Goal: Information Seeking & Learning: Learn about a topic

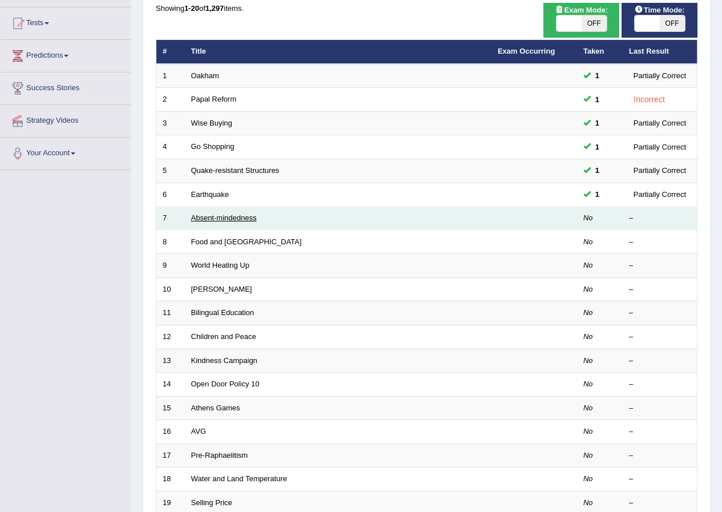
click at [217, 221] on link "Absent-mindedness" at bounding box center [224, 217] width 66 height 9
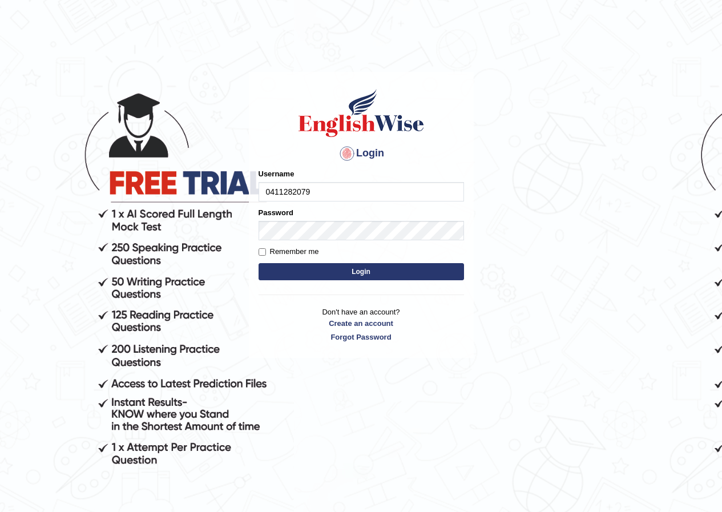
type input "0411282079"
click at [323, 273] on button "Login" at bounding box center [361, 271] width 205 height 17
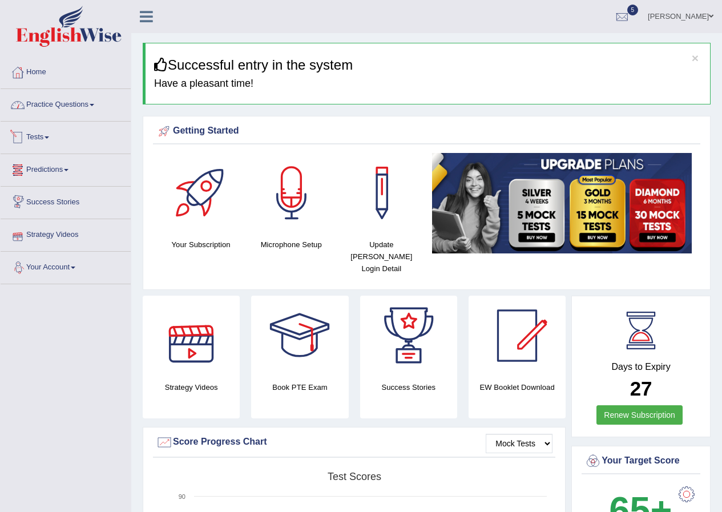
click at [91, 102] on link "Practice Questions" at bounding box center [66, 103] width 130 height 29
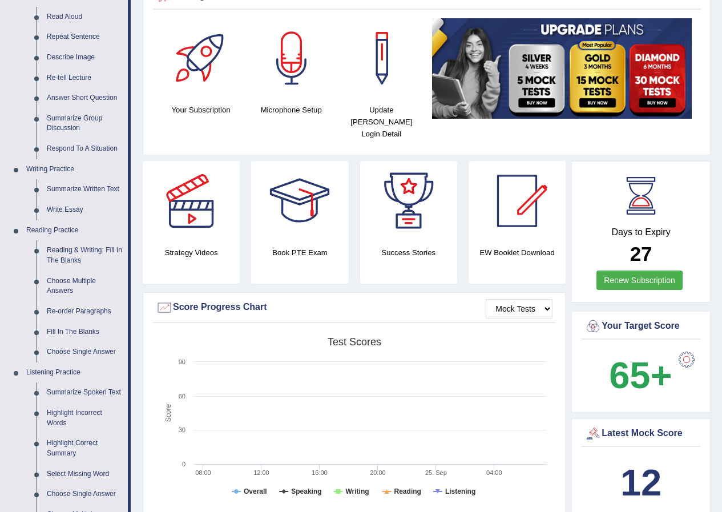
scroll to position [114, 0]
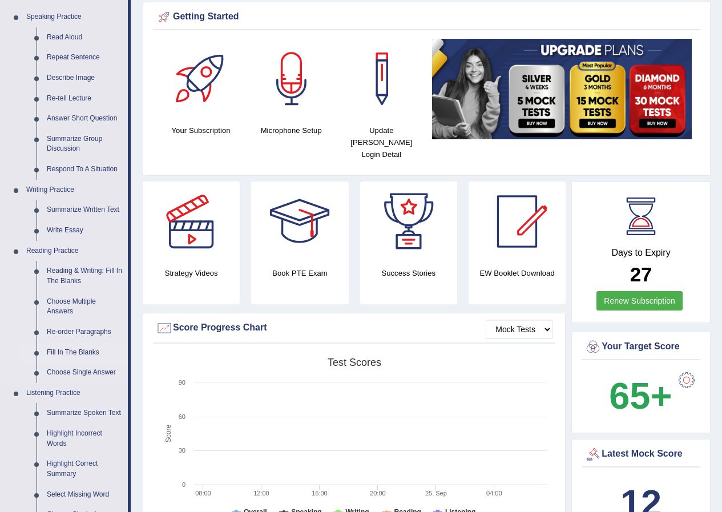
click at [56, 350] on link "Fill In The Blanks" at bounding box center [85, 352] width 86 height 21
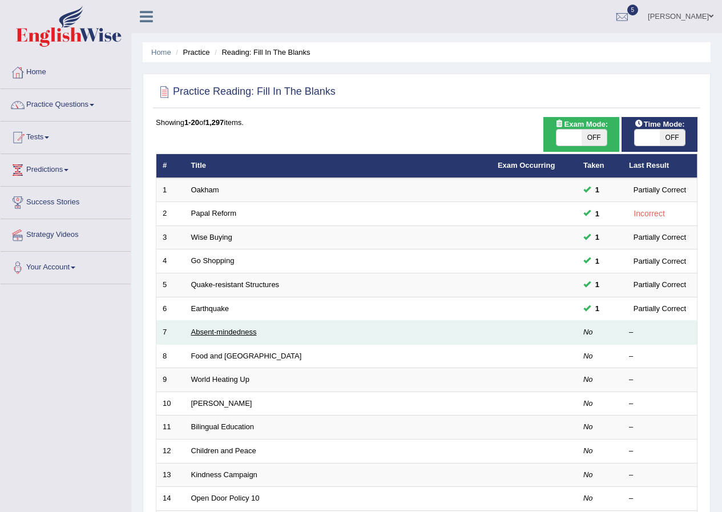
click at [225, 336] on link "Absent-mindedness" at bounding box center [224, 332] width 66 height 9
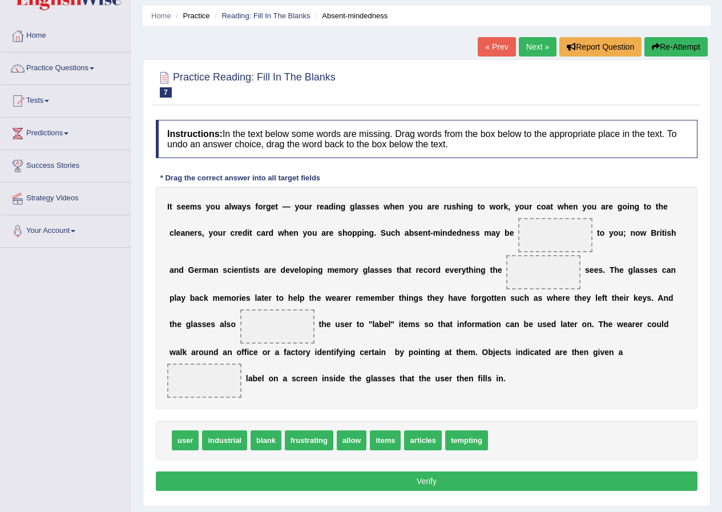
scroll to position [57, 0]
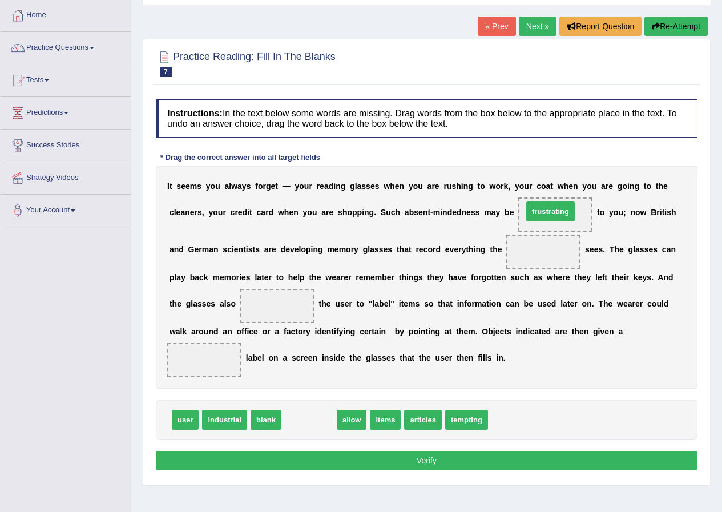
drag, startPoint x: 299, startPoint y: 421, endPoint x: 540, endPoint y: 212, distance: 318.9
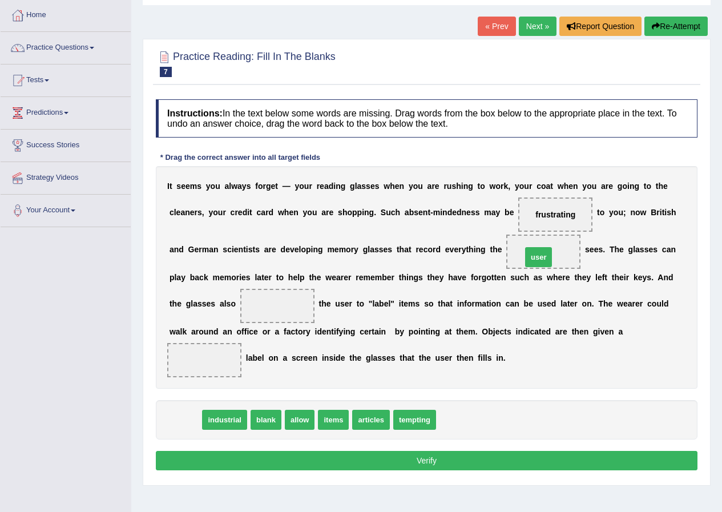
drag, startPoint x: 184, startPoint y: 423, endPoint x: 538, endPoint y: 260, distance: 389.0
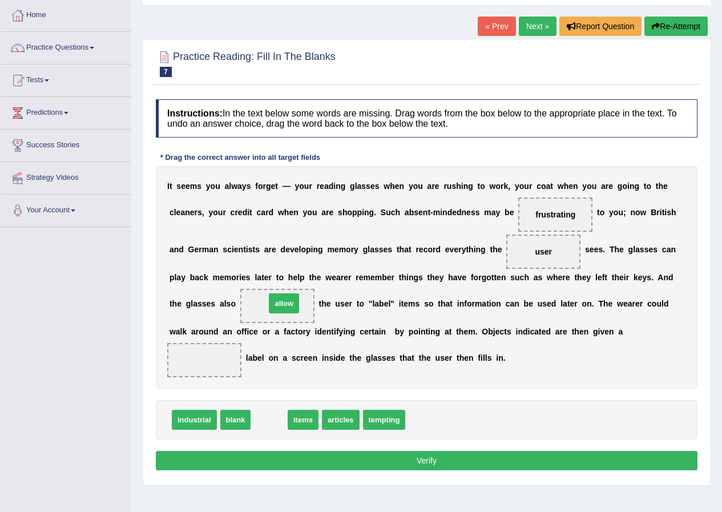
drag, startPoint x: 263, startPoint y: 422, endPoint x: 278, endPoint y: 306, distance: 117.4
click at [48, 82] on link "Tests" at bounding box center [66, 79] width 130 height 29
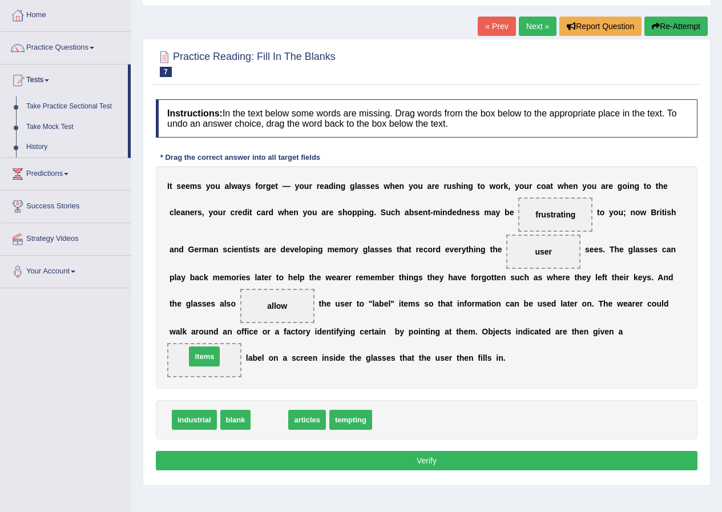
drag, startPoint x: 271, startPoint y: 418, endPoint x: 205, endPoint y: 355, distance: 90.8
click at [345, 459] on button "Verify" at bounding box center [427, 460] width 542 height 19
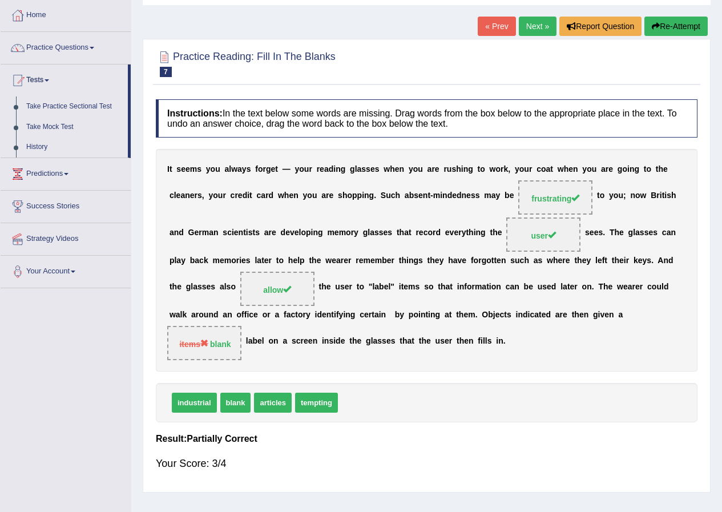
click at [535, 27] on link "Next »" at bounding box center [538, 26] width 38 height 19
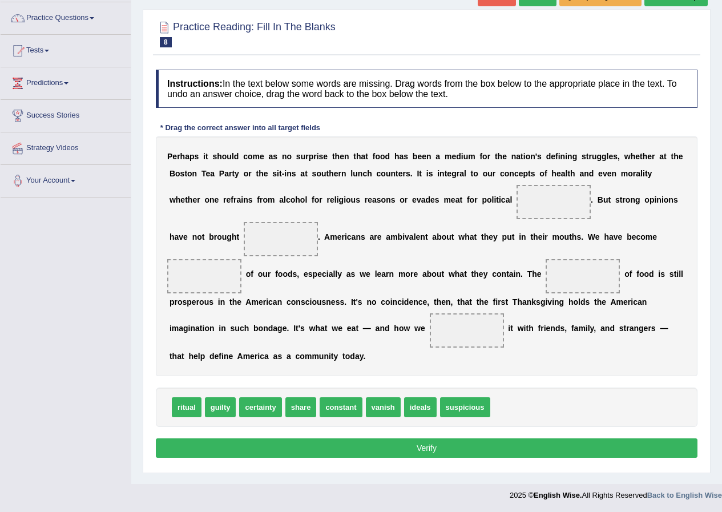
scroll to position [87, 0]
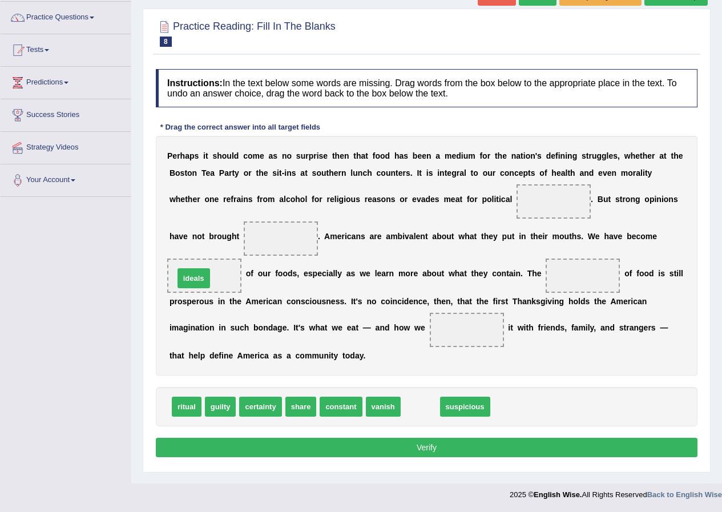
drag, startPoint x: 400, startPoint y: 378, endPoint x: 191, endPoint y: 279, distance: 231.8
drag, startPoint x: 205, startPoint y: 275, endPoint x: 481, endPoint y: 401, distance: 302.7
drag, startPoint x: 429, startPoint y: 406, endPoint x: 197, endPoint y: 274, distance: 266.6
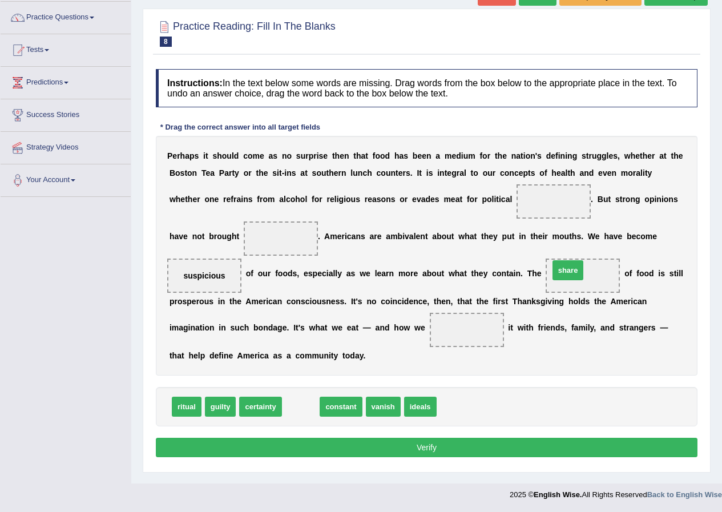
drag, startPoint x: 299, startPoint y: 403, endPoint x: 566, endPoint y: 267, distance: 300.0
drag, startPoint x: 585, startPoint y: 269, endPoint x: 540, endPoint y: 298, distance: 52.9
click at [540, 298] on div "P e r h a p s i t s h o u l d c o m e a s n o s u r p r i s e t h e n t h a t f…" at bounding box center [427, 256] width 542 height 240
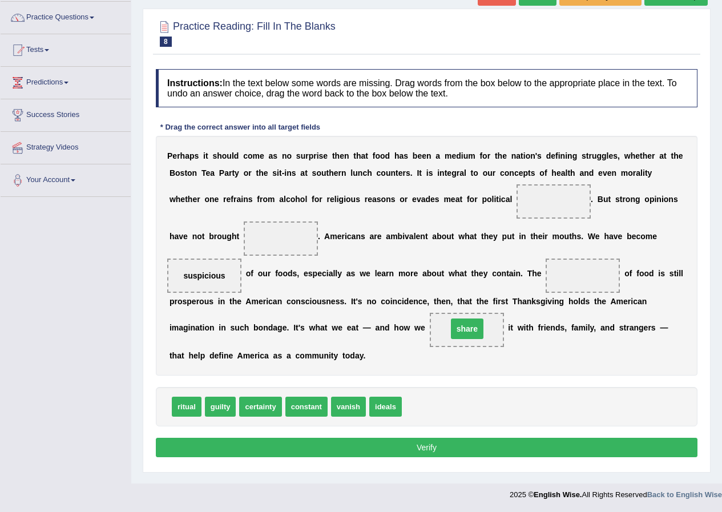
drag, startPoint x: 579, startPoint y: 277, endPoint x: 463, endPoint y: 330, distance: 127.5
drag, startPoint x: 191, startPoint y: 401, endPoint x: 542, endPoint y: 205, distance: 402.5
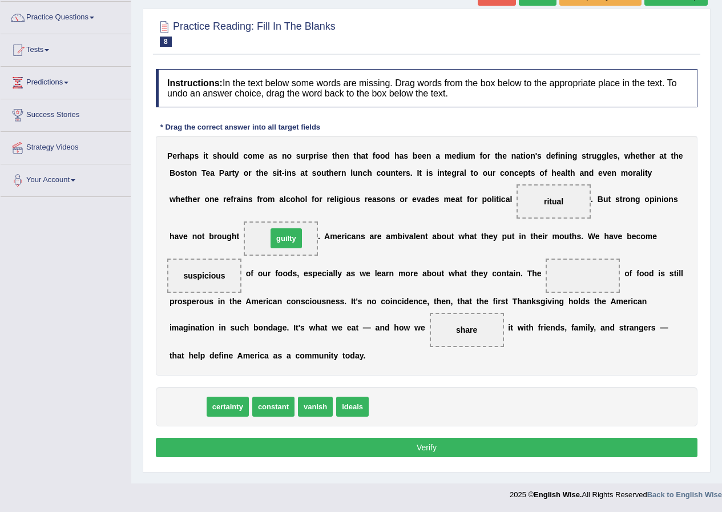
drag, startPoint x: 182, startPoint y: 413, endPoint x: 279, endPoint y: 253, distance: 186.5
click at [357, 451] on button "Verify" at bounding box center [427, 447] width 542 height 19
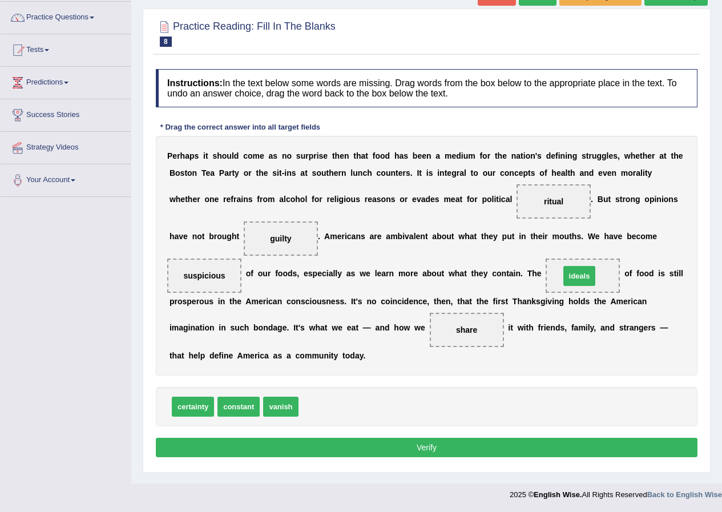
drag, startPoint x: 323, startPoint y: 409, endPoint x: 585, endPoint y: 278, distance: 292.3
click at [479, 444] on button "Verify" at bounding box center [427, 447] width 542 height 19
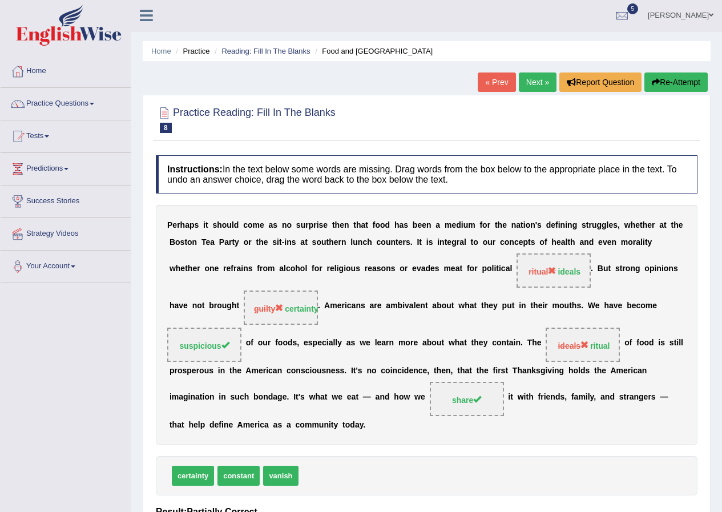
scroll to position [0, 0]
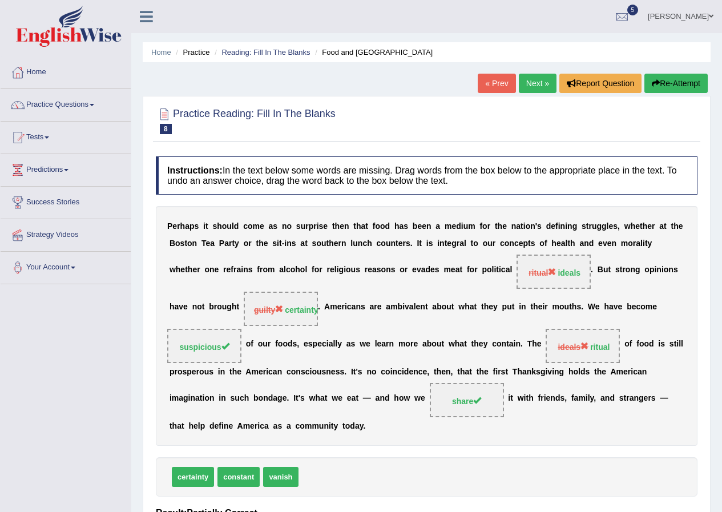
click at [526, 85] on link "Next »" at bounding box center [538, 83] width 38 height 19
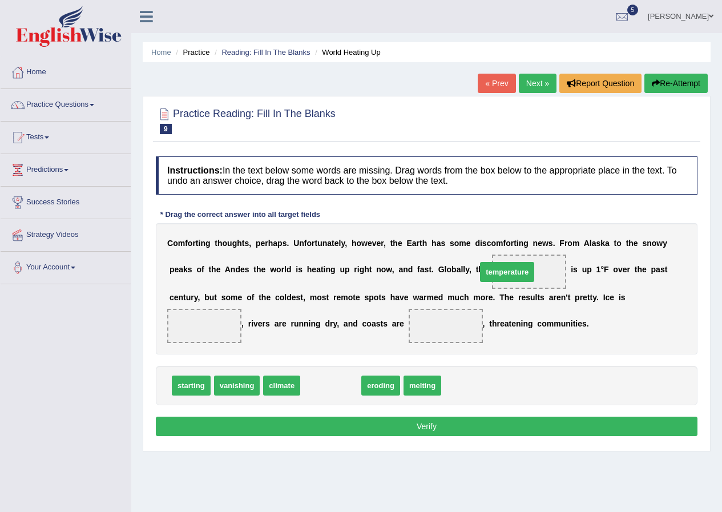
drag, startPoint x: 320, startPoint y: 385, endPoint x: 497, endPoint y: 272, distance: 209.8
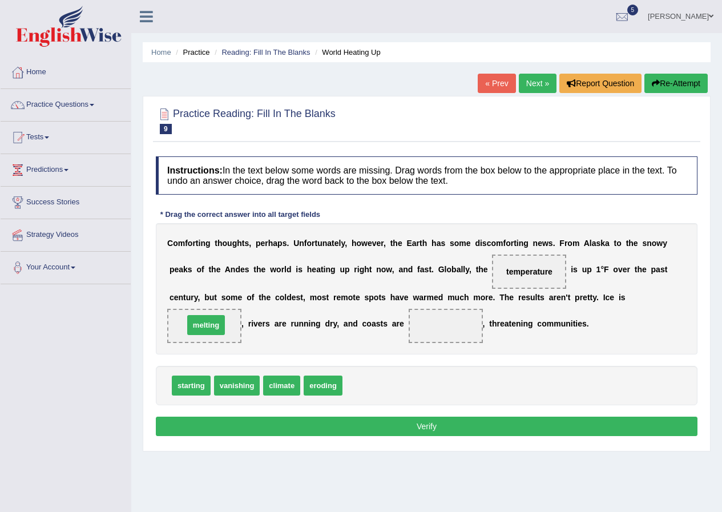
drag, startPoint x: 374, startPoint y: 384, endPoint x: 215, endPoint y: 323, distance: 170.4
drag, startPoint x: 194, startPoint y: 388, endPoint x: 385, endPoint y: 378, distance: 190.9
drag, startPoint x: 192, startPoint y: 388, endPoint x: 445, endPoint y: 331, distance: 259.2
click at [392, 420] on button "Verify" at bounding box center [427, 426] width 542 height 19
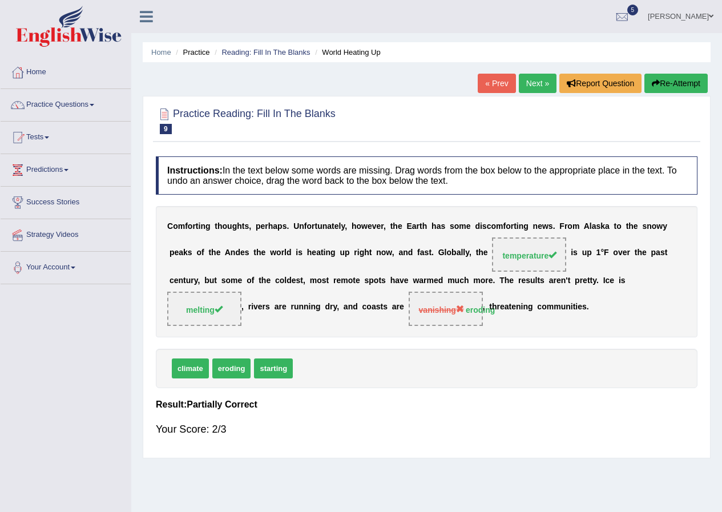
click at [527, 83] on link "Next »" at bounding box center [538, 83] width 38 height 19
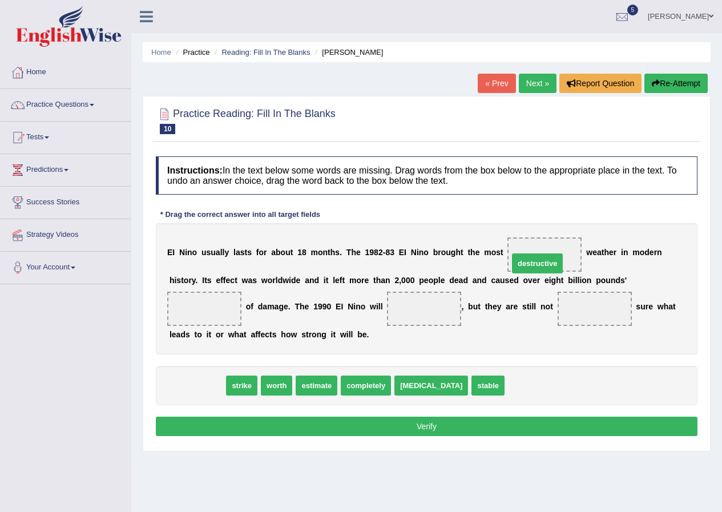
drag, startPoint x: 182, startPoint y: 387, endPoint x: 522, endPoint y: 265, distance: 361.5
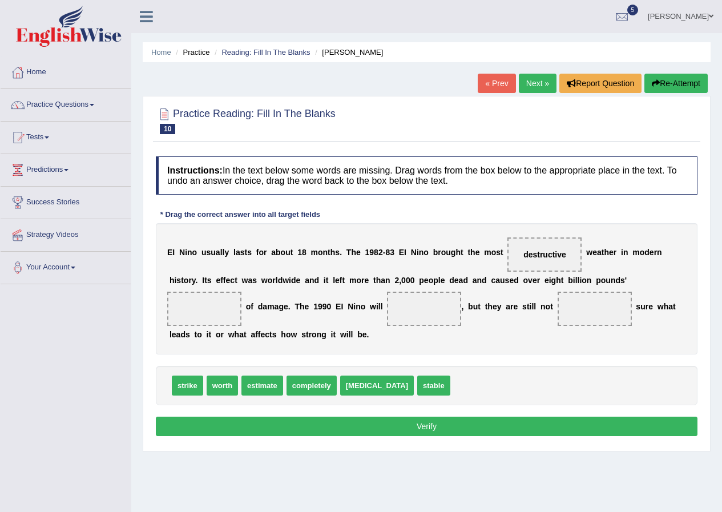
click at [183, 386] on span "strike" at bounding box center [187, 386] width 31 height 20
drag, startPoint x: 221, startPoint y: 385, endPoint x: 207, endPoint y: 310, distance: 76.7
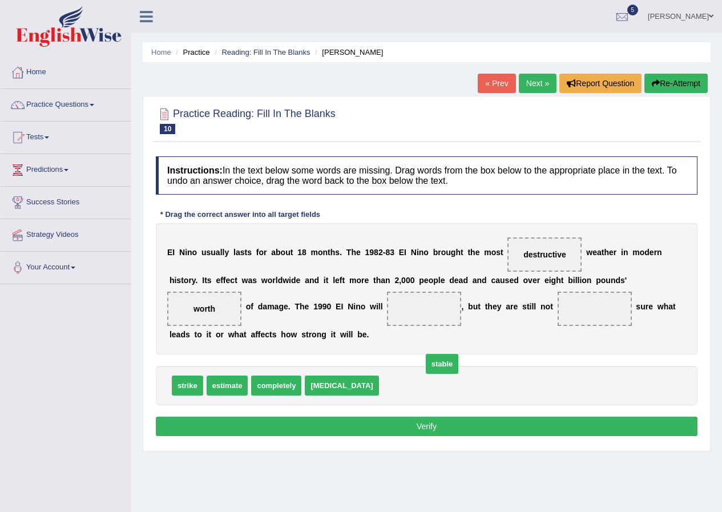
drag, startPoint x: 366, startPoint y: 387, endPoint x: 406, endPoint y: 371, distance: 43.6
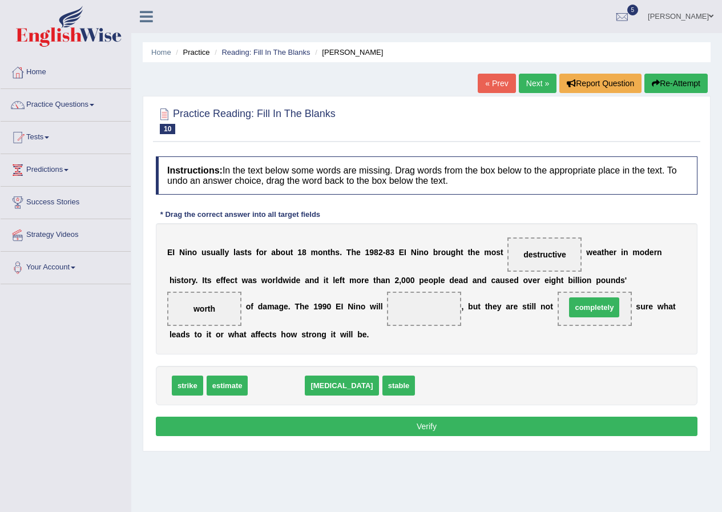
drag, startPoint x: 271, startPoint y: 384, endPoint x: 547, endPoint y: 311, distance: 285.8
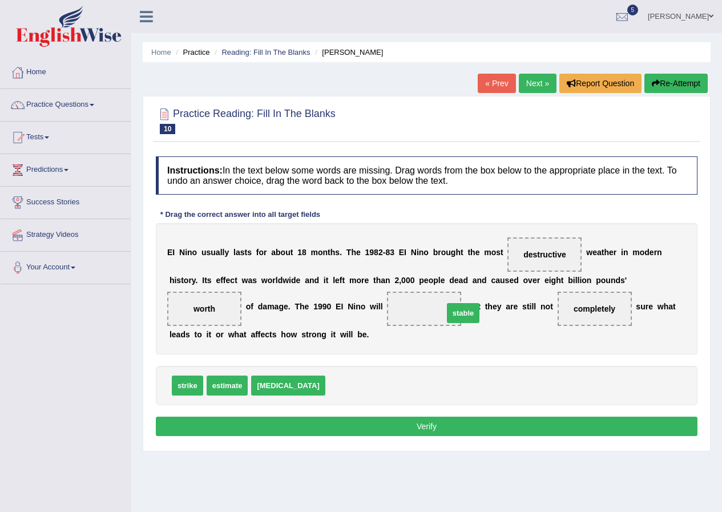
drag, startPoint x: 312, startPoint y: 388, endPoint x: 423, endPoint y: 317, distance: 132.2
click at [379, 422] on button "Verify" at bounding box center [427, 426] width 542 height 19
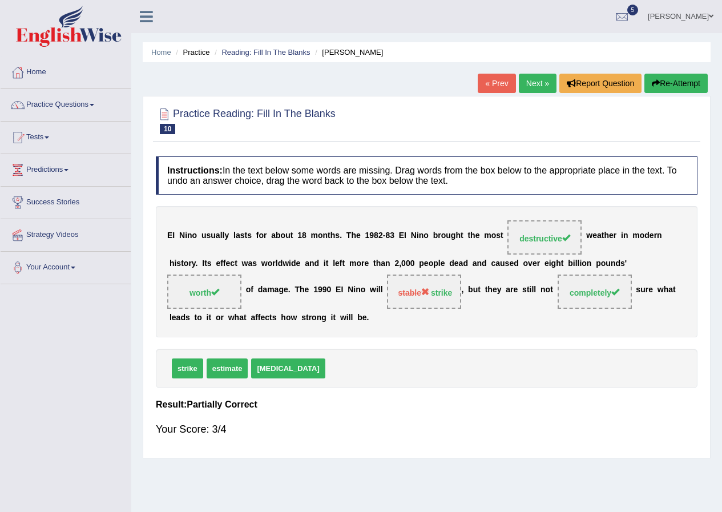
click at [537, 82] on link "Next »" at bounding box center [538, 83] width 38 height 19
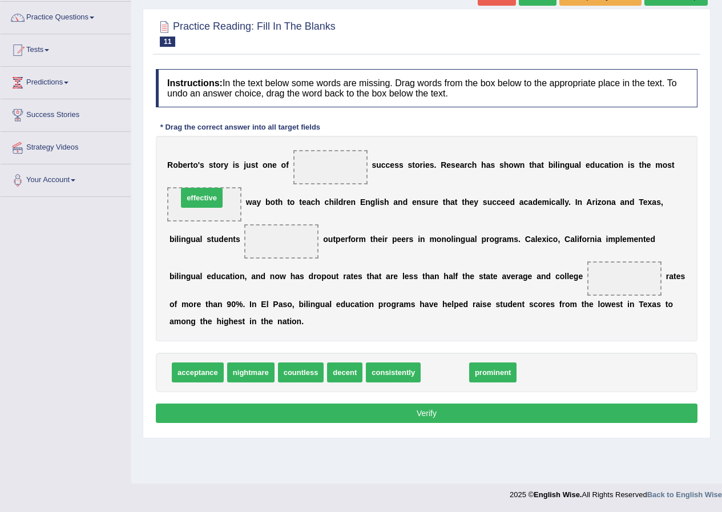
drag, startPoint x: 438, startPoint y: 369, endPoint x: 195, endPoint y: 195, distance: 299.4
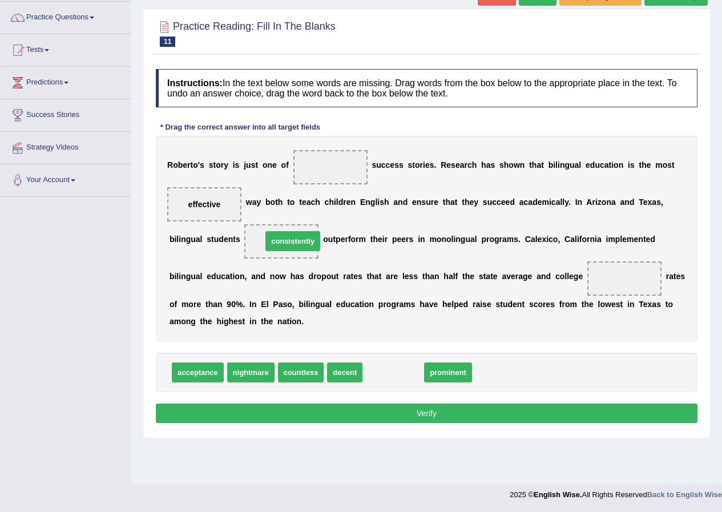
drag, startPoint x: 388, startPoint y: 374, endPoint x: 288, endPoint y: 243, distance: 165.3
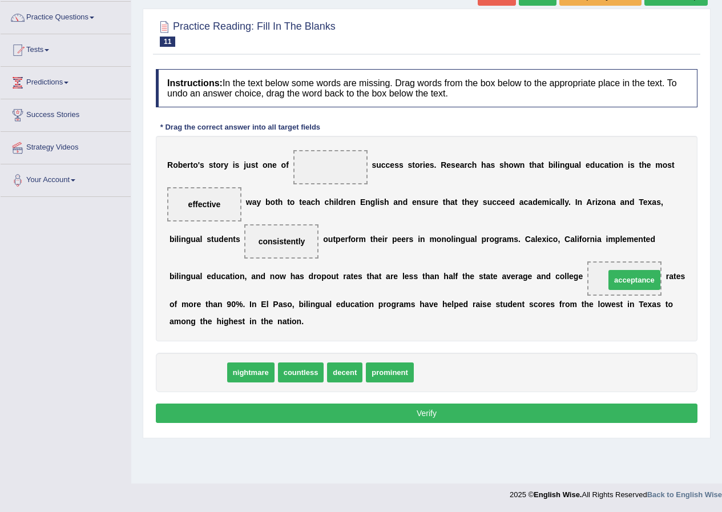
drag, startPoint x: 207, startPoint y: 373, endPoint x: 643, endPoint y: 281, distance: 446.3
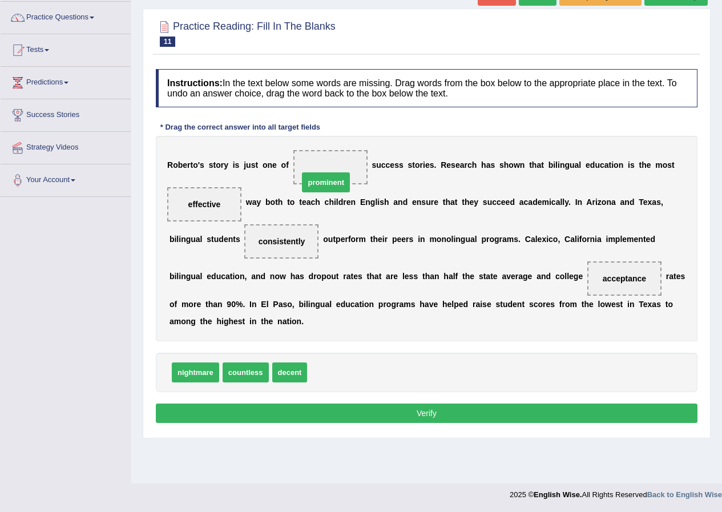
drag, startPoint x: 326, startPoint y: 305, endPoint x: 323, endPoint y: 175, distance: 130.8
click at [384, 398] on div "Instructions: In the text below some words are missing. Drag words from the box…" at bounding box center [426, 247] width 547 height 369
click at [386, 409] on button "Verify" at bounding box center [427, 413] width 542 height 19
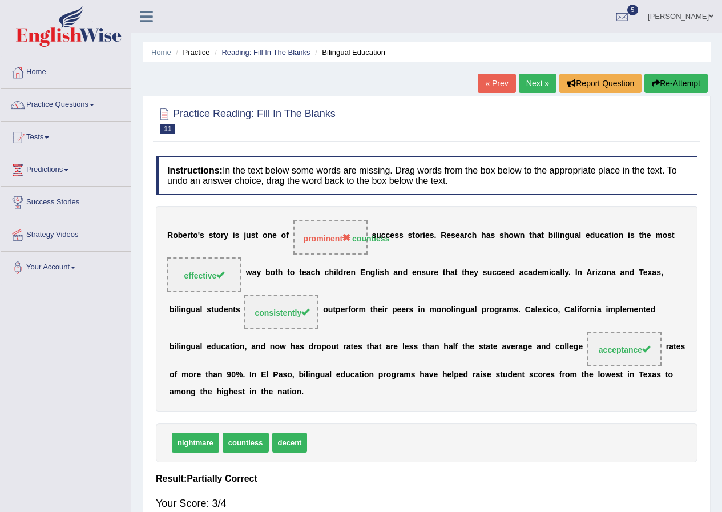
click at [535, 83] on link "Next »" at bounding box center [538, 83] width 38 height 19
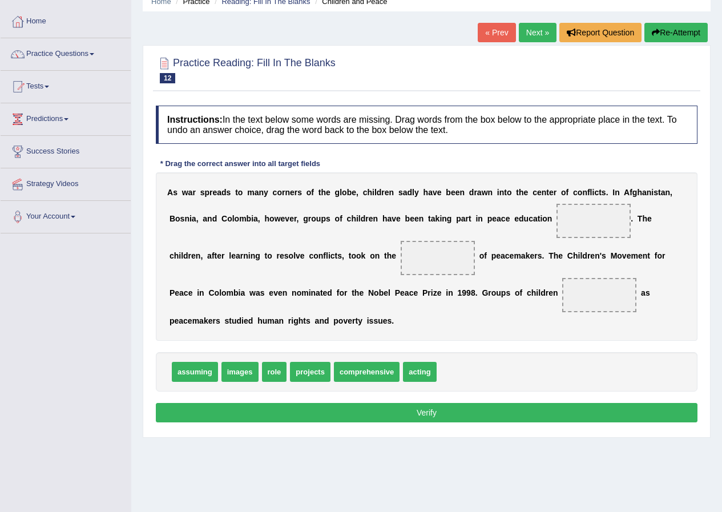
scroll to position [30, 0]
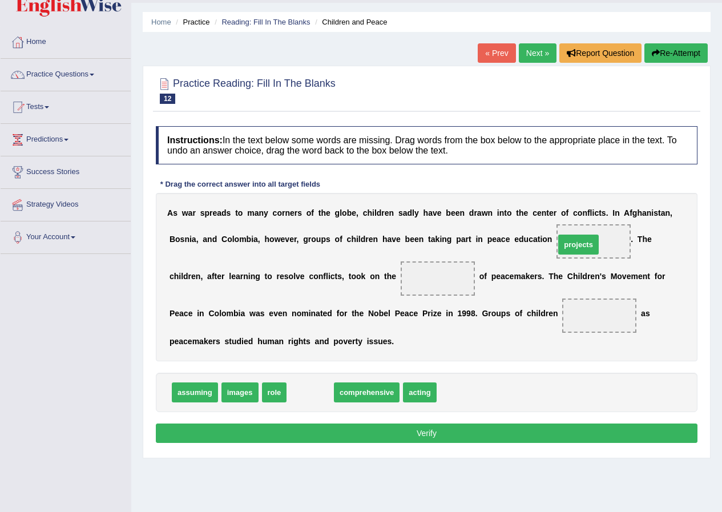
drag, startPoint x: 311, startPoint y: 393, endPoint x: 579, endPoint y: 245, distance: 306.3
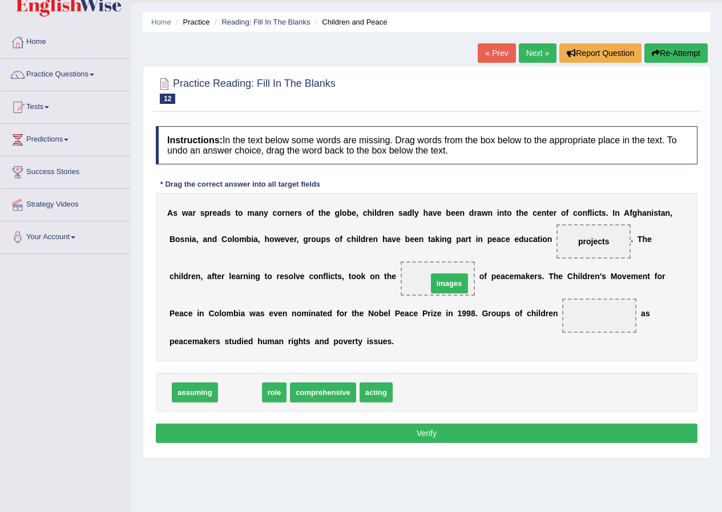
drag, startPoint x: 245, startPoint y: 390, endPoint x: 454, endPoint y: 278, distance: 237.8
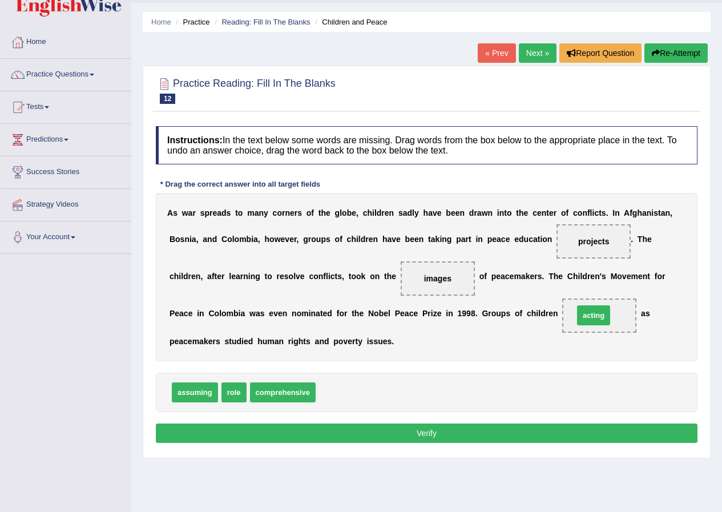
drag, startPoint x: 339, startPoint y: 393, endPoint x: 597, endPoint y: 317, distance: 269.1
click at [362, 435] on button "Verify" at bounding box center [427, 433] width 542 height 19
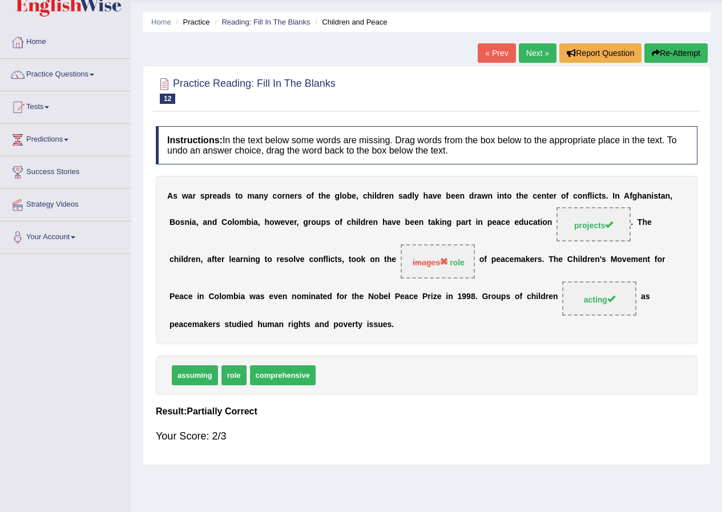
click at [529, 60] on link "Next »" at bounding box center [538, 52] width 38 height 19
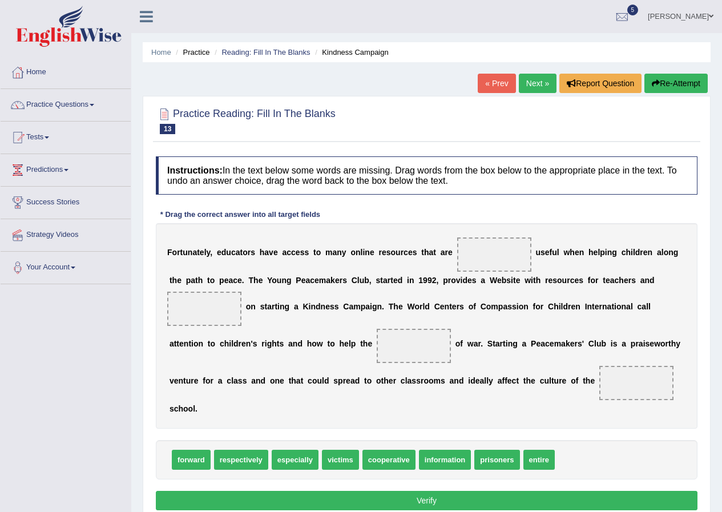
scroll to position [57, 0]
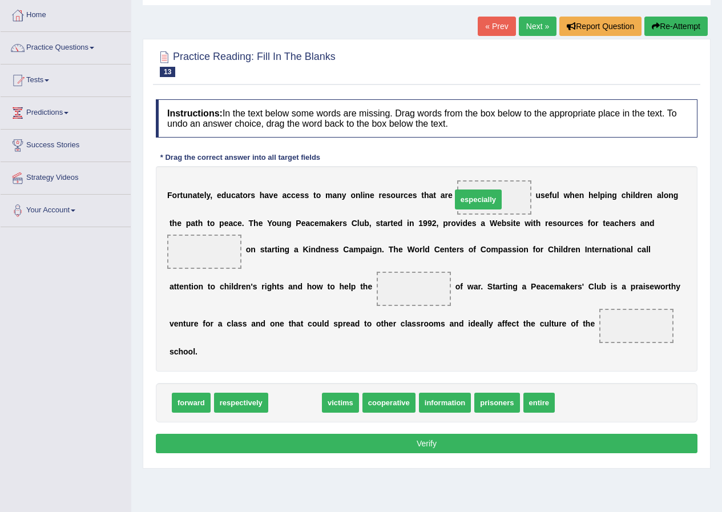
drag, startPoint x: 294, startPoint y: 405, endPoint x: 477, endPoint y: 202, distance: 273.6
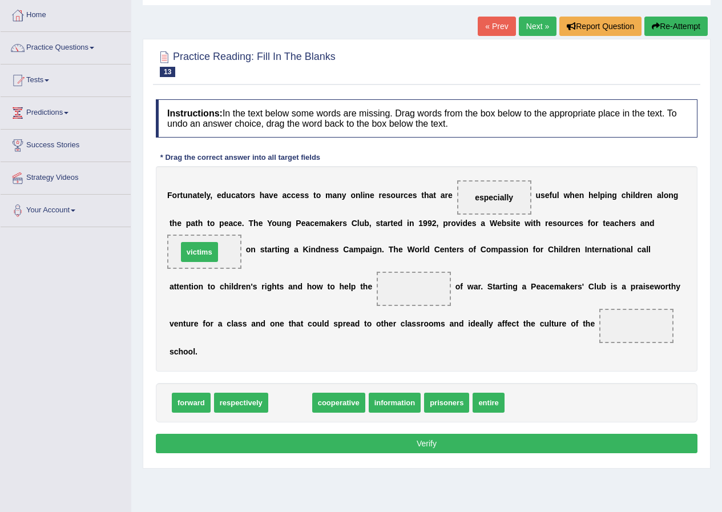
drag, startPoint x: 284, startPoint y: 407, endPoint x: 193, endPoint y: 256, distance: 175.9
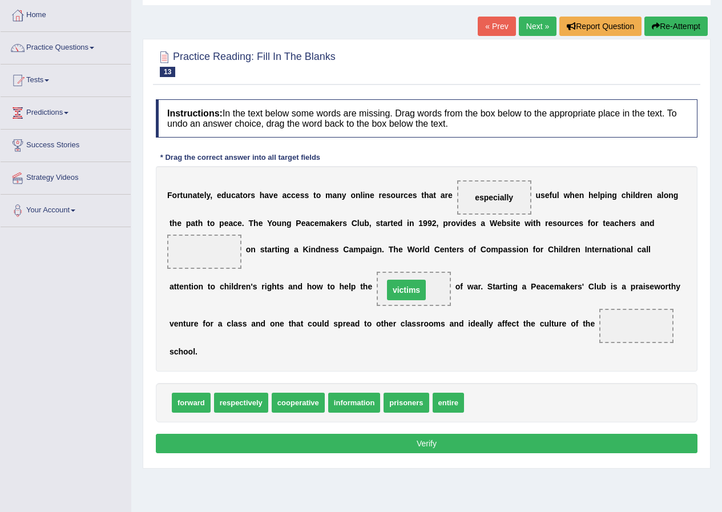
drag, startPoint x: 207, startPoint y: 250, endPoint x: 413, endPoint y: 287, distance: 208.7
drag, startPoint x: 450, startPoint y: 400, endPoint x: 631, endPoint y: 323, distance: 196.9
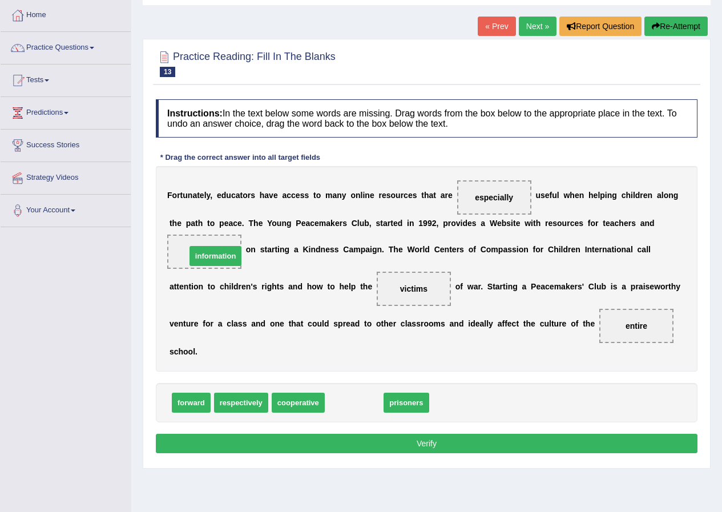
drag, startPoint x: 368, startPoint y: 400, endPoint x: 225, endPoint y: 255, distance: 203.0
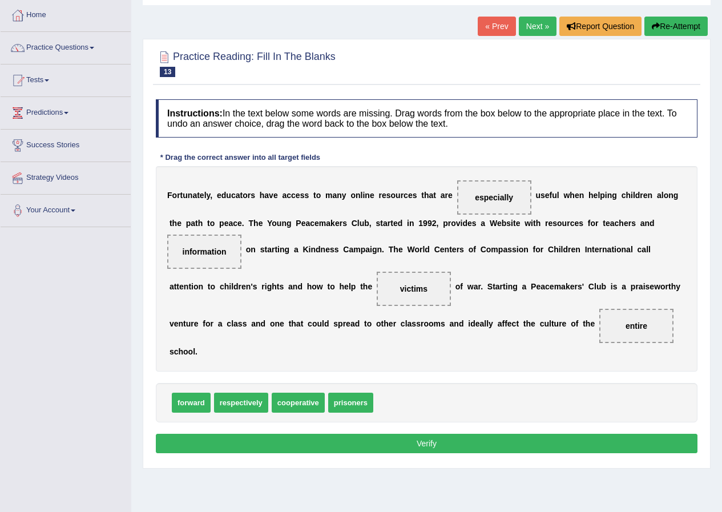
click at [415, 442] on button "Verify" at bounding box center [427, 443] width 542 height 19
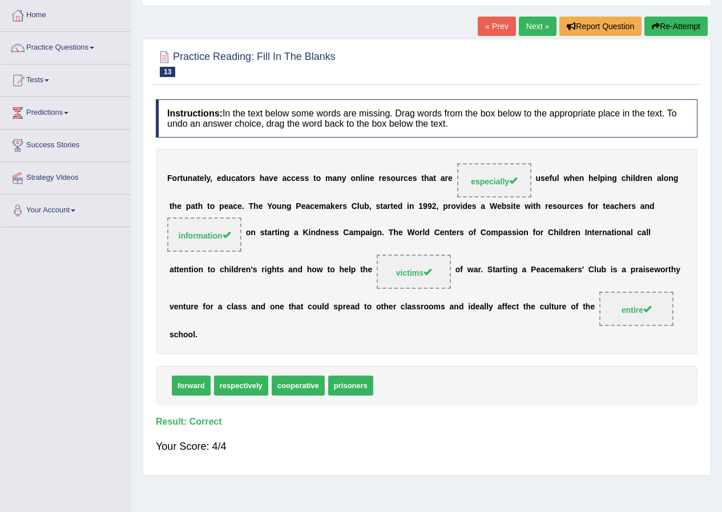
click at [534, 19] on link "Next »" at bounding box center [538, 26] width 38 height 19
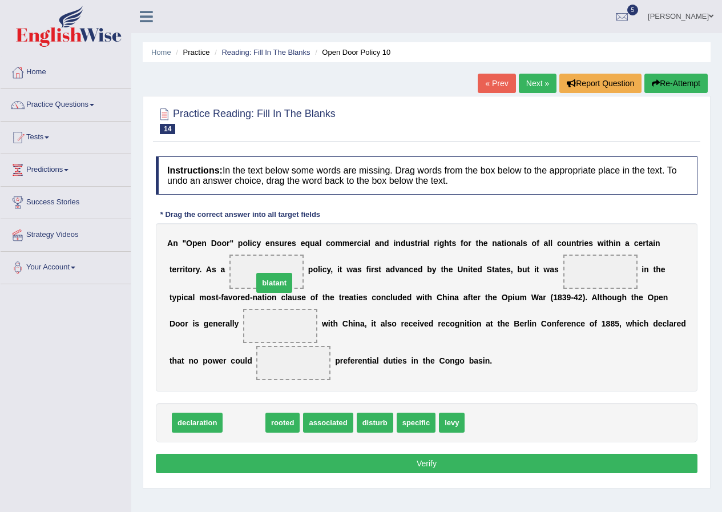
drag, startPoint x: 239, startPoint y: 423, endPoint x: 269, endPoint y: 283, distance: 143.1
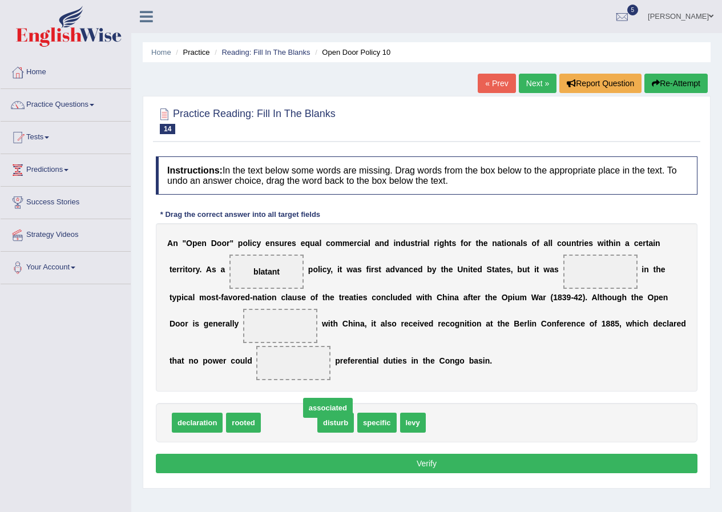
drag, startPoint x: 306, startPoint y: 414, endPoint x: 266, endPoint y: 422, distance: 40.6
drag, startPoint x: 225, startPoint y: 423, endPoint x: 340, endPoint y: 357, distance: 132.7
click at [345, 356] on div "Instructions: In the text below some words are missing. Drag words from the box…" at bounding box center [426, 317] width 547 height 332
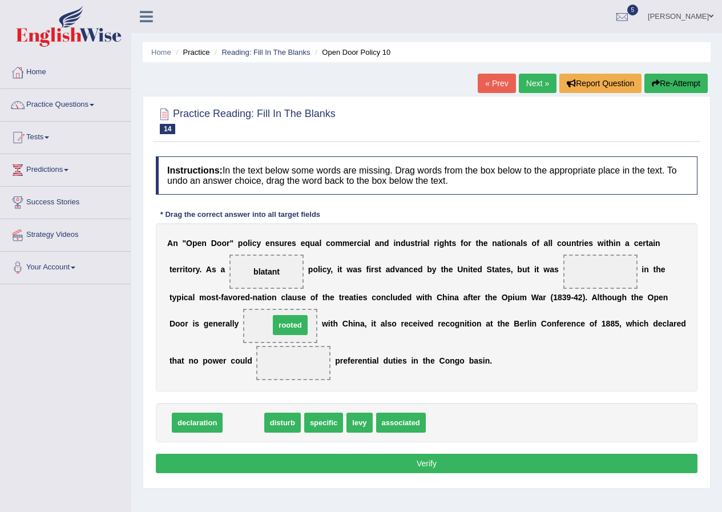
drag, startPoint x: 232, startPoint y: 422, endPoint x: 279, endPoint y: 324, distance: 108.3
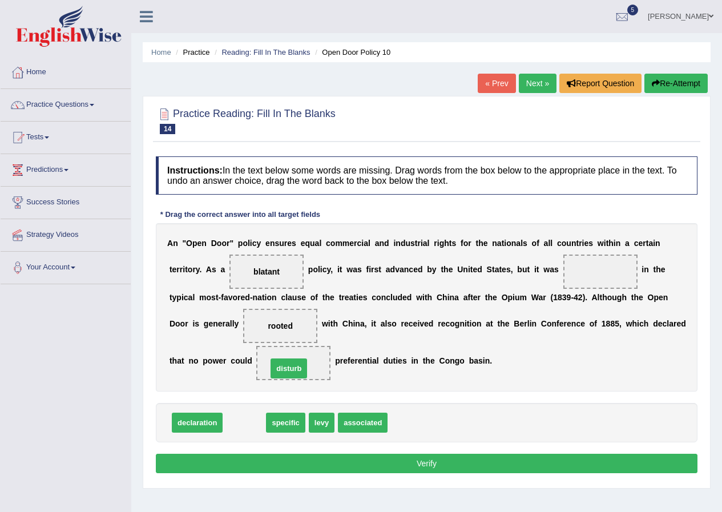
drag, startPoint x: 240, startPoint y: 424, endPoint x: 287, endPoint y: 366, distance: 74.6
drag, startPoint x: 244, startPoint y: 421, endPoint x: 268, endPoint y: 405, distance: 28.8
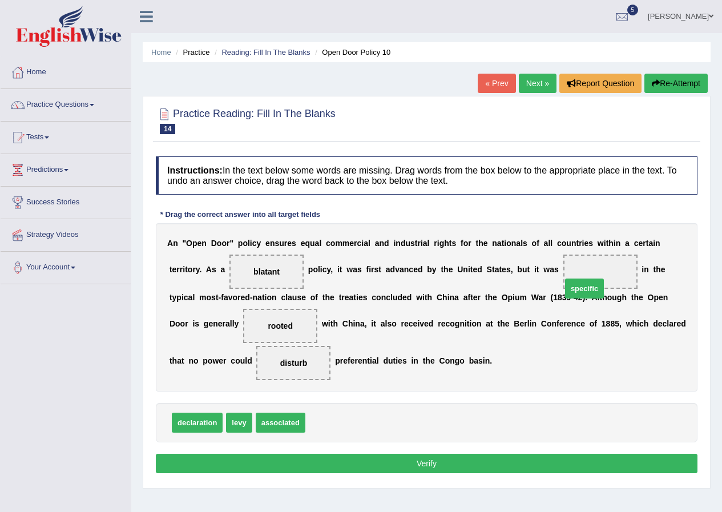
drag, startPoint x: 321, startPoint y: 425, endPoint x: 582, endPoint y: 279, distance: 299.0
click at [460, 459] on button "Verify" at bounding box center [427, 463] width 542 height 19
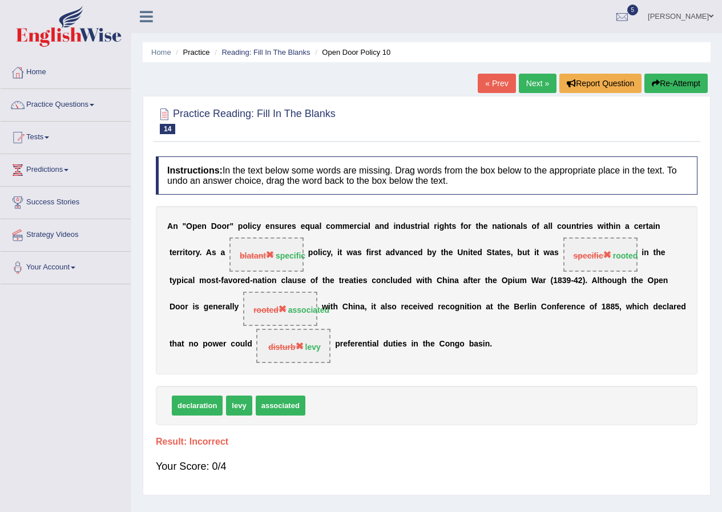
click at [532, 92] on link "Next »" at bounding box center [538, 83] width 38 height 19
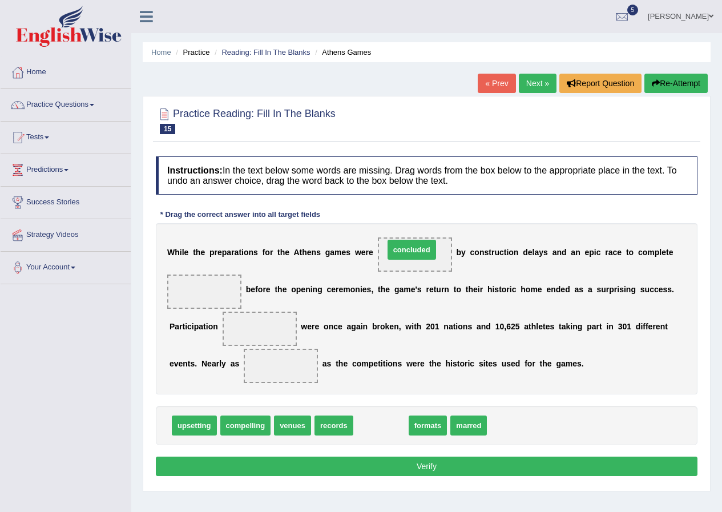
drag, startPoint x: 378, startPoint y: 425, endPoint x: 409, endPoint y: 249, distance: 178.5
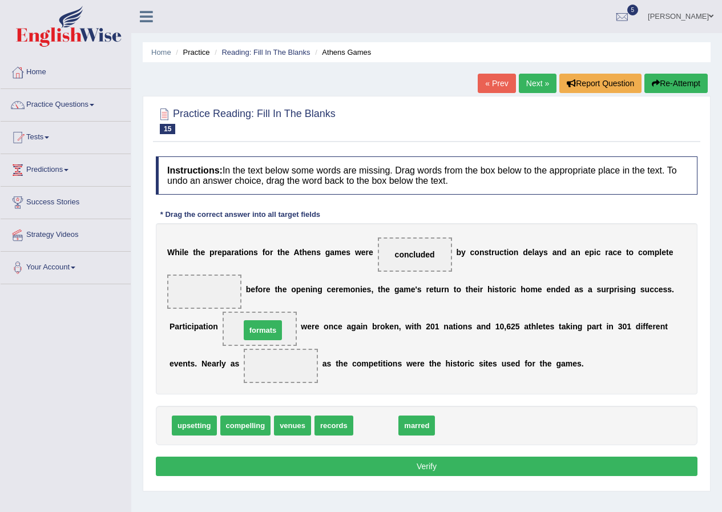
drag, startPoint x: 376, startPoint y: 432, endPoint x: 261, endPoint y: 341, distance: 146.2
drag, startPoint x: 425, startPoint y: 248, endPoint x: 291, endPoint y: 372, distance: 183.0
click at [291, 372] on div "W h i l e t h e p r e p a r a t i o n s f o r t h e A t h e n s g a m e s w e r…" at bounding box center [427, 308] width 542 height 171
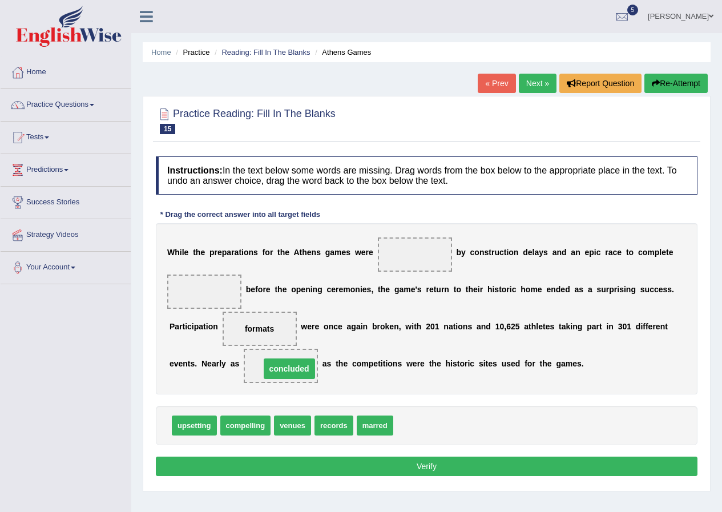
drag, startPoint x: 414, startPoint y: 253, endPoint x: 289, endPoint y: 367, distance: 169.7
drag, startPoint x: 198, startPoint y: 424, endPoint x: 207, endPoint y: 412, distance: 14.3
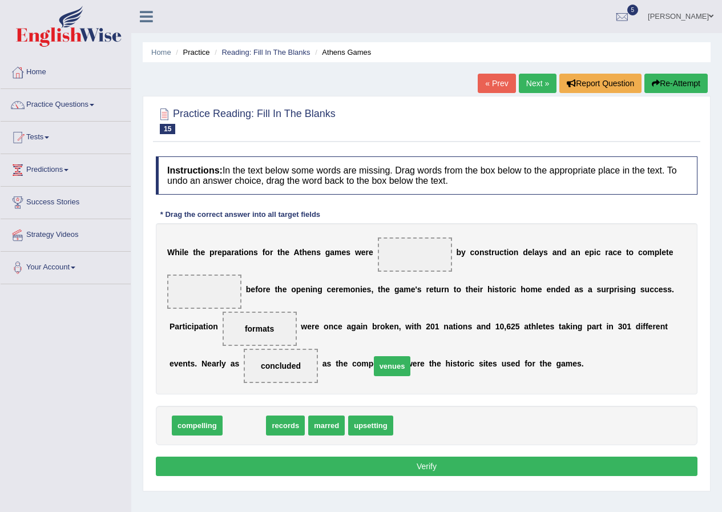
drag, startPoint x: 247, startPoint y: 426, endPoint x: 318, endPoint y: 394, distance: 78.0
click at [374, 376] on span "venues" at bounding box center [392, 366] width 37 height 20
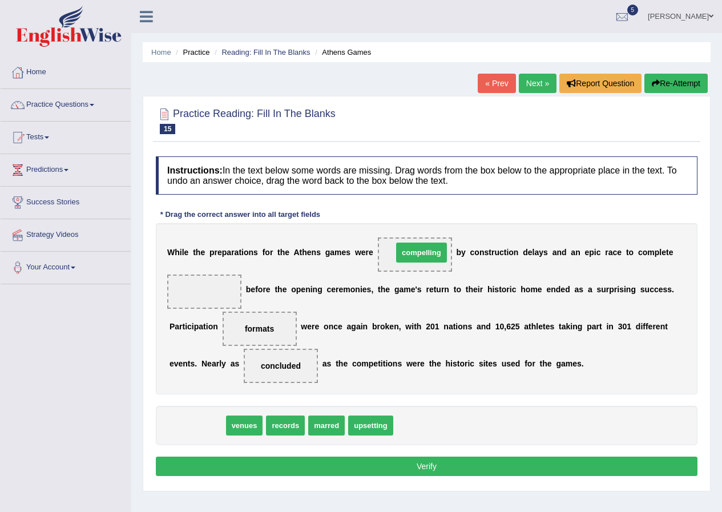
drag, startPoint x: 200, startPoint y: 426, endPoint x: 424, endPoint y: 254, distance: 282.6
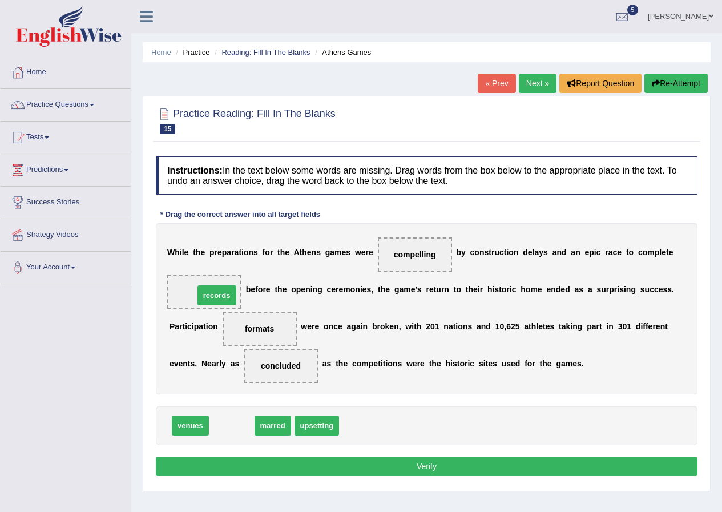
drag, startPoint x: 231, startPoint y: 424, endPoint x: 216, endPoint y: 294, distance: 131.0
click at [287, 462] on button "Verify" at bounding box center [427, 466] width 542 height 19
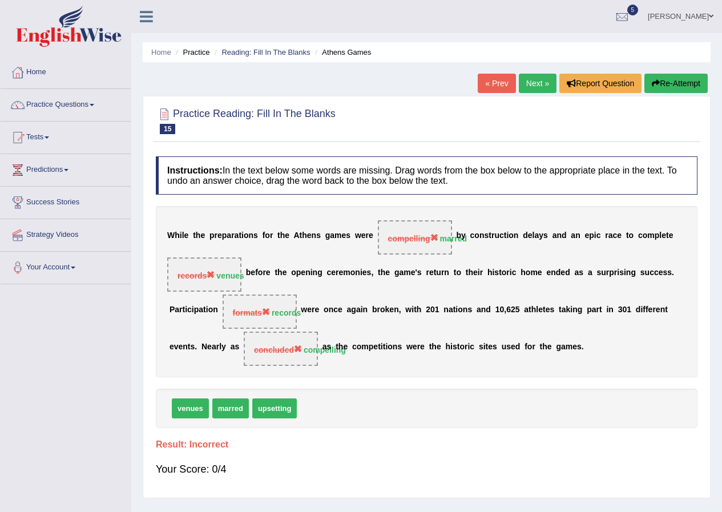
click at [527, 91] on link "Next »" at bounding box center [538, 83] width 38 height 19
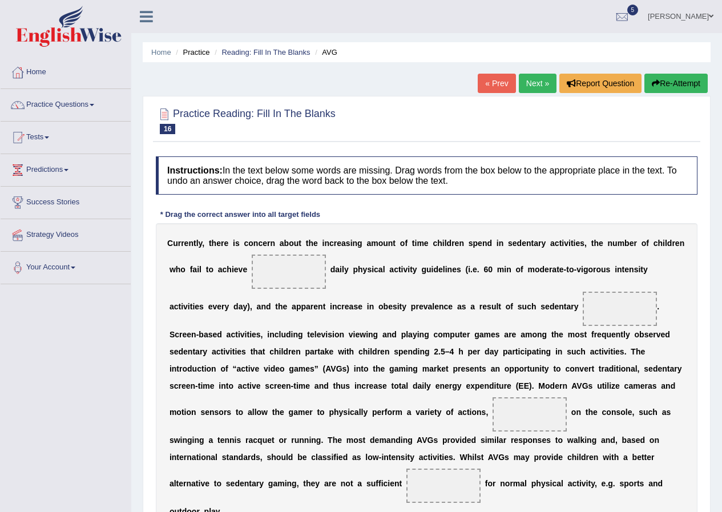
click at [529, 84] on link "Next »" at bounding box center [538, 83] width 38 height 19
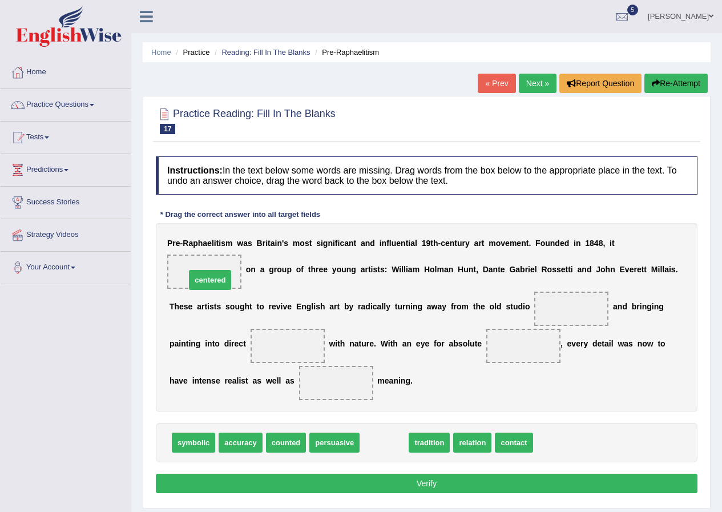
drag, startPoint x: 382, startPoint y: 447, endPoint x: 208, endPoint y: 284, distance: 238.3
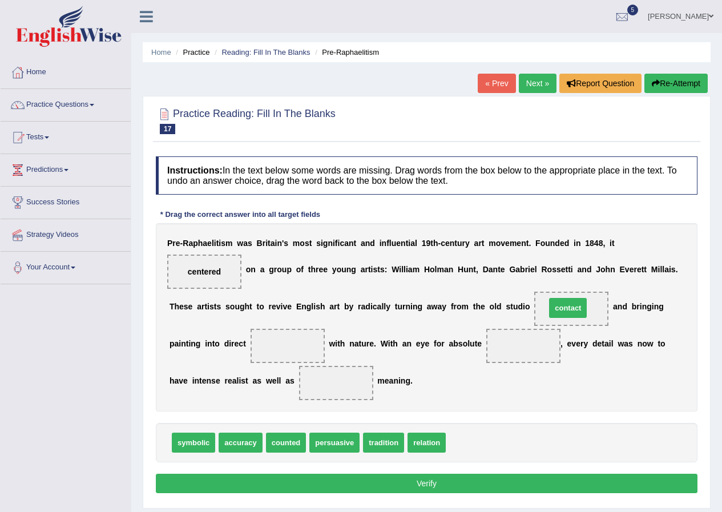
drag, startPoint x: 464, startPoint y: 438, endPoint x: 562, endPoint y: 305, distance: 165.3
drag, startPoint x: 409, startPoint y: 447, endPoint x: 268, endPoint y: 349, distance: 171.0
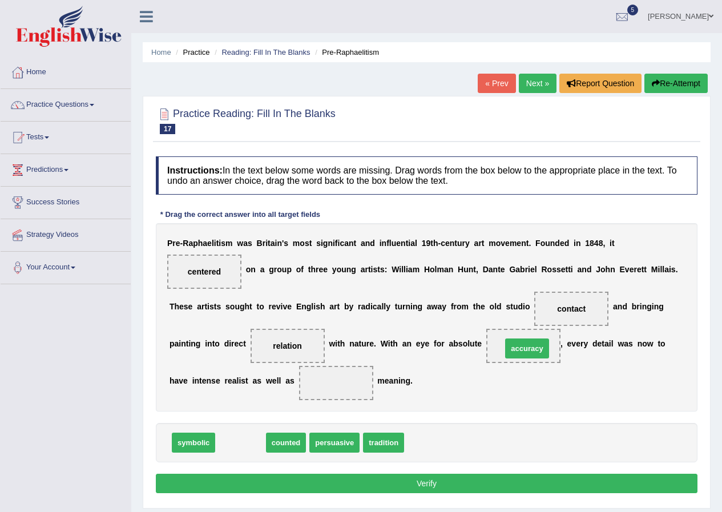
drag, startPoint x: 284, startPoint y: 414, endPoint x: 515, endPoint y: 348, distance: 240.5
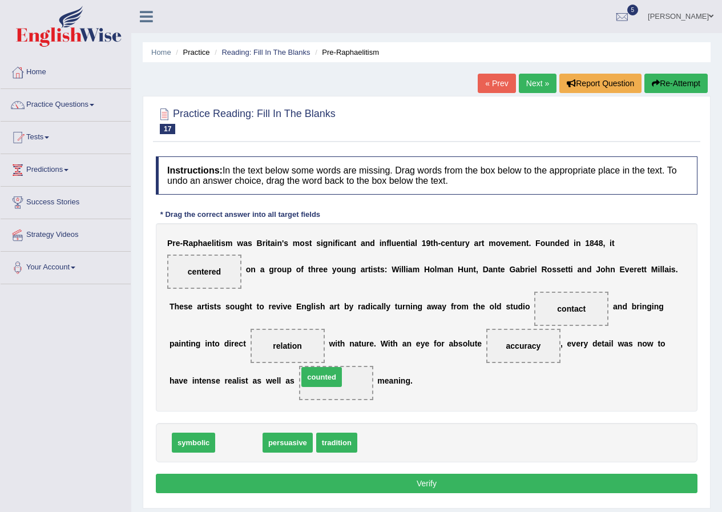
drag, startPoint x: 239, startPoint y: 440, endPoint x: 322, endPoint y: 374, distance: 105.6
click at [288, 480] on button "Verify" at bounding box center [427, 483] width 542 height 19
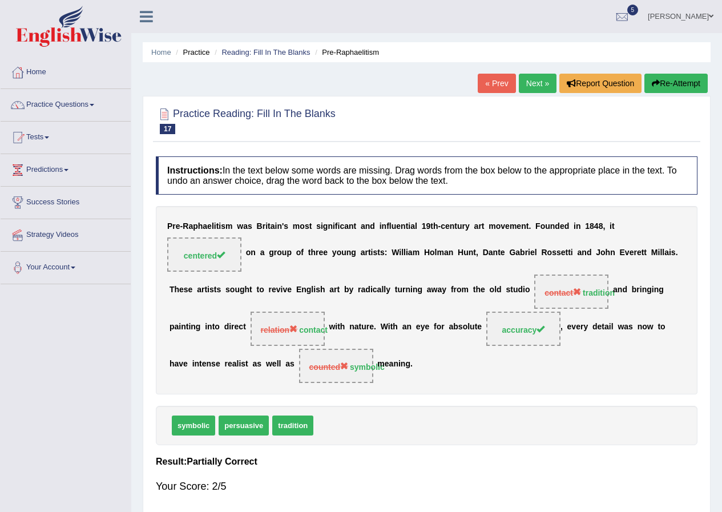
click at [538, 83] on link "Next »" at bounding box center [538, 83] width 38 height 19
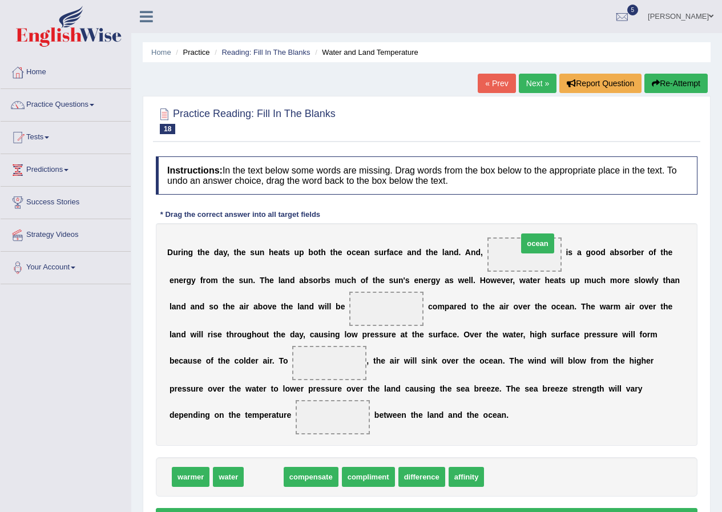
drag, startPoint x: 274, startPoint y: 458, endPoint x: 533, endPoint y: 241, distance: 337.6
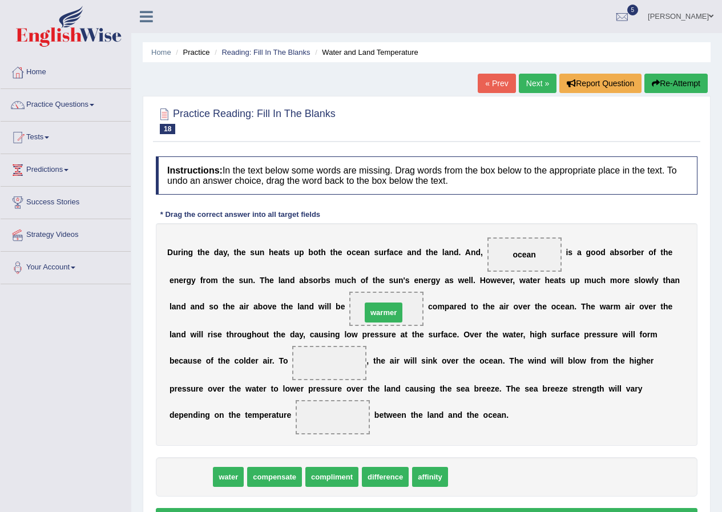
drag, startPoint x: 197, startPoint y: 478, endPoint x: 390, endPoint y: 313, distance: 253.5
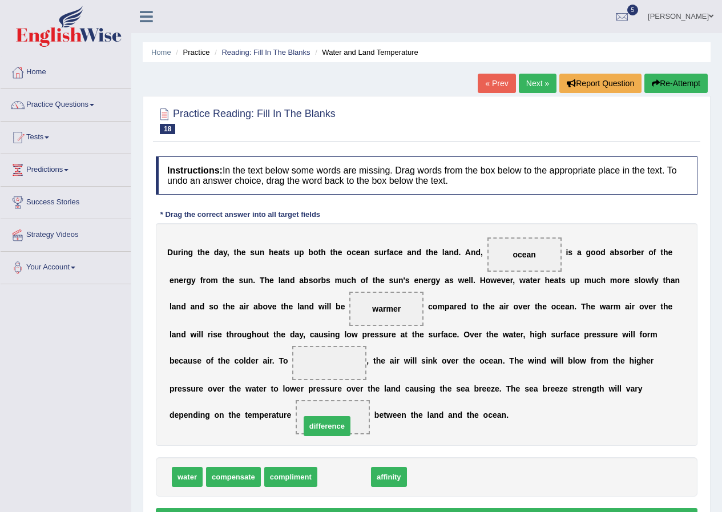
drag, startPoint x: 345, startPoint y: 479, endPoint x: 328, endPoint y: 428, distance: 53.6
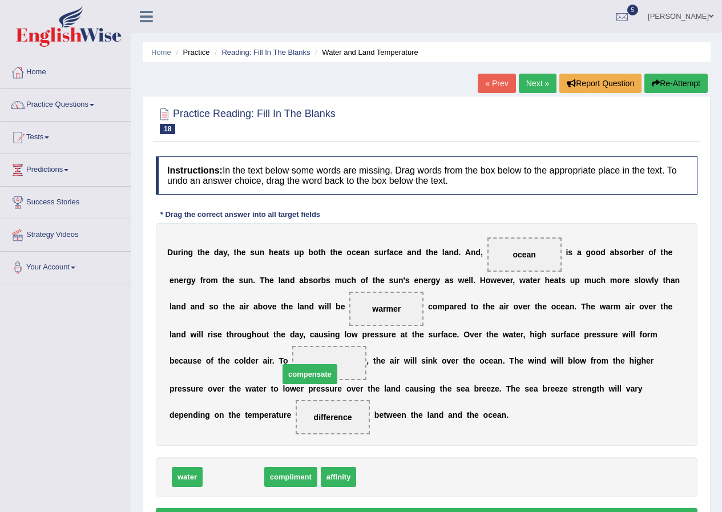
drag, startPoint x: 233, startPoint y: 477, endPoint x: 319, endPoint y: 372, distance: 136.3
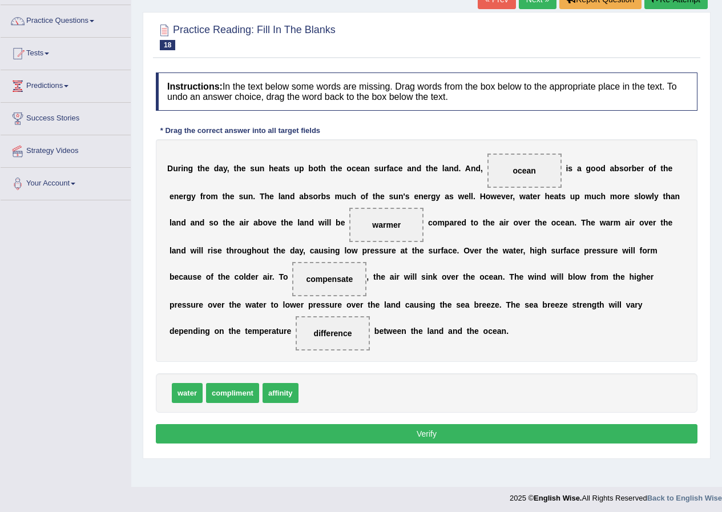
scroll to position [87, 0]
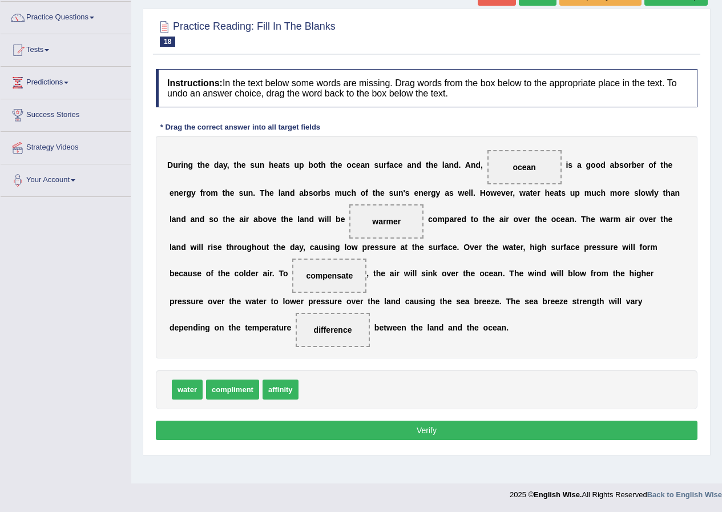
click at [328, 429] on button "Verify" at bounding box center [427, 430] width 542 height 19
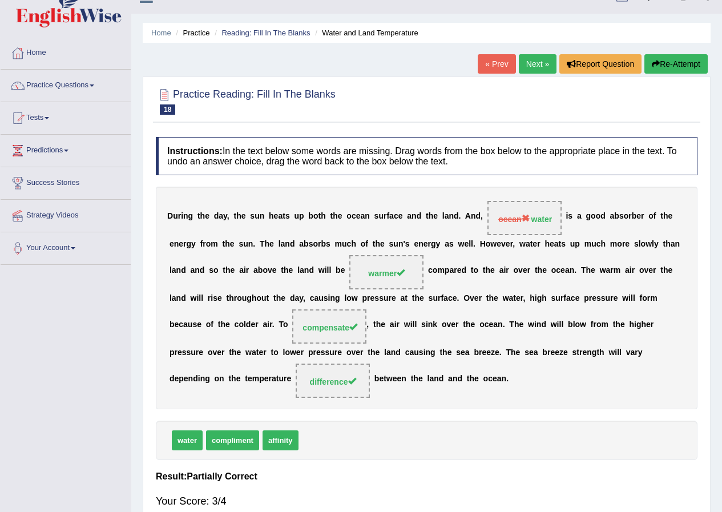
scroll to position [0, 0]
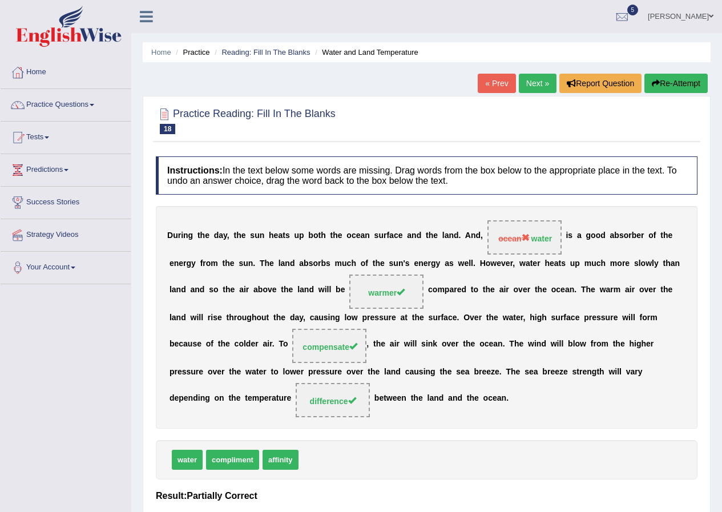
click at [535, 83] on link "Next »" at bounding box center [538, 83] width 38 height 19
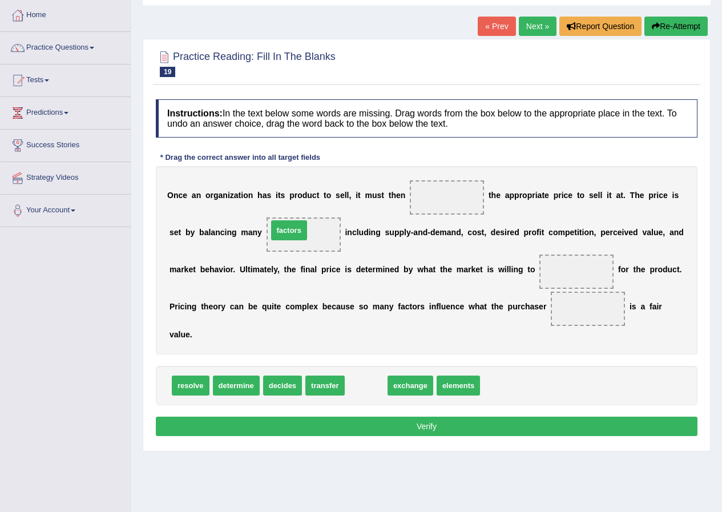
drag, startPoint x: 366, startPoint y: 388, endPoint x: 289, endPoint y: 233, distance: 173.3
drag, startPoint x: 362, startPoint y: 386, endPoint x: 577, endPoint y: 275, distance: 241.8
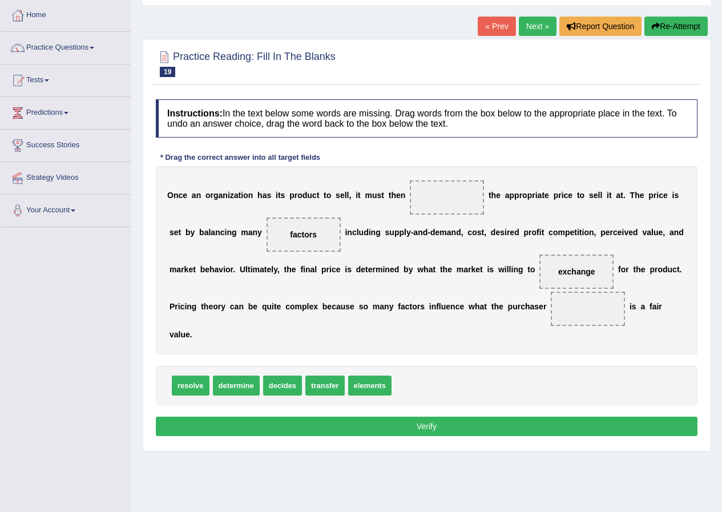
click at [319, 391] on span "transfer" at bounding box center [324, 386] width 39 height 20
drag, startPoint x: 322, startPoint y: 385, endPoint x: 579, endPoint y: 311, distance: 267.9
drag, startPoint x: 231, startPoint y: 382, endPoint x: 447, endPoint y: 192, distance: 288.0
click at [248, 422] on button "Verify" at bounding box center [427, 426] width 542 height 19
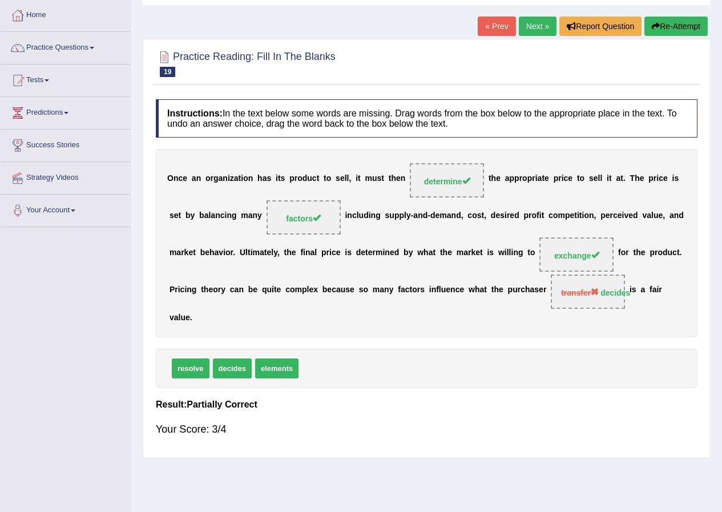
click at [532, 26] on link "Next »" at bounding box center [538, 26] width 38 height 19
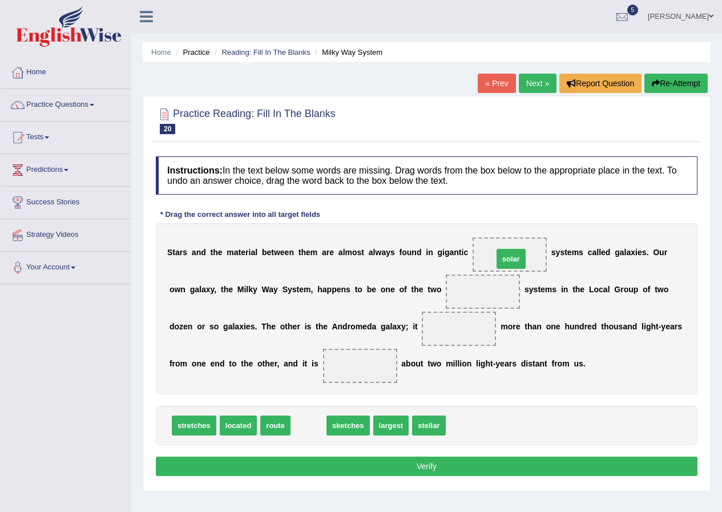
drag, startPoint x: 306, startPoint y: 428, endPoint x: 509, endPoint y: 261, distance: 262.4
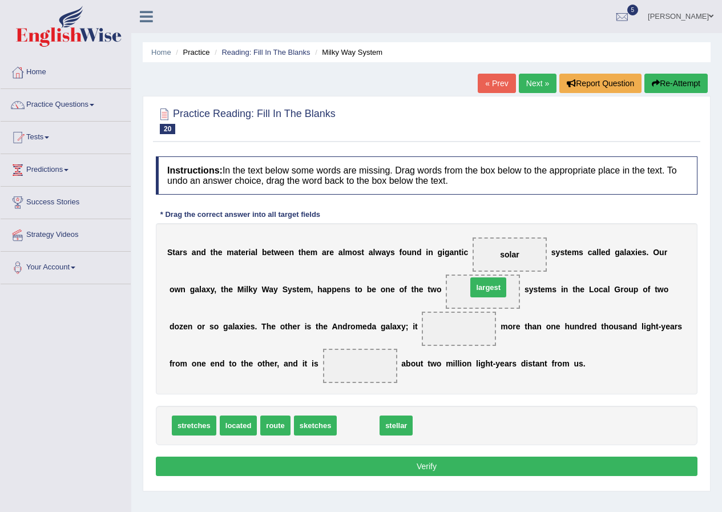
drag, startPoint x: 354, startPoint y: 426, endPoint x: 485, endPoint y: 290, distance: 188.5
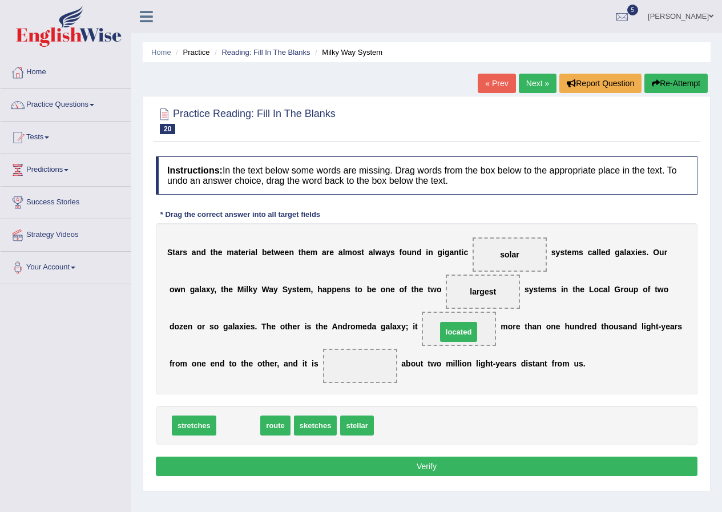
drag, startPoint x: 231, startPoint y: 422, endPoint x: 453, endPoint y: 327, distance: 241.4
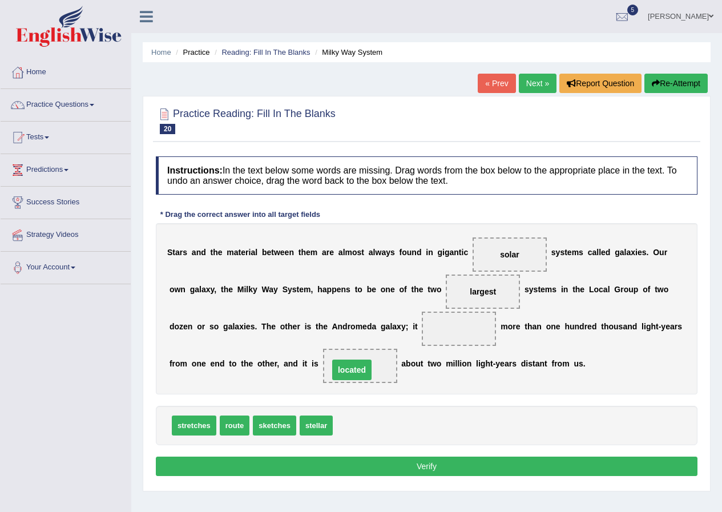
drag, startPoint x: 461, startPoint y: 329, endPoint x: 353, endPoint y: 370, distance: 114.9
drag, startPoint x: 207, startPoint y: 421, endPoint x: 475, endPoint y: 333, distance: 282.5
click at [386, 462] on button "Verify" at bounding box center [427, 466] width 542 height 19
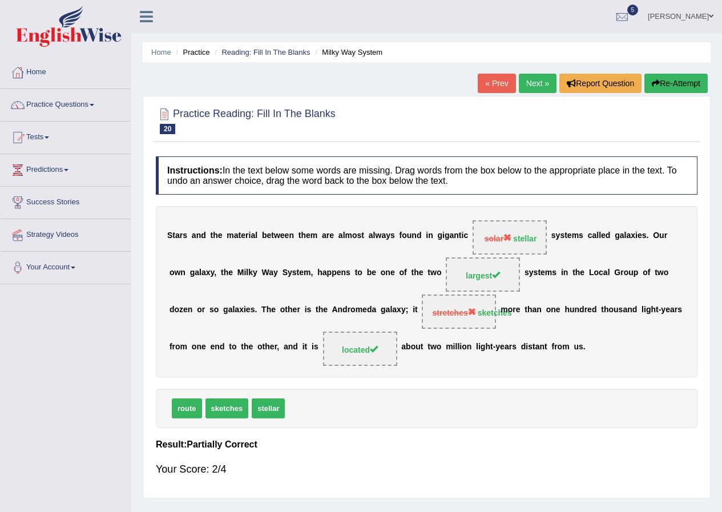
click at [530, 77] on link "Next »" at bounding box center [538, 83] width 38 height 19
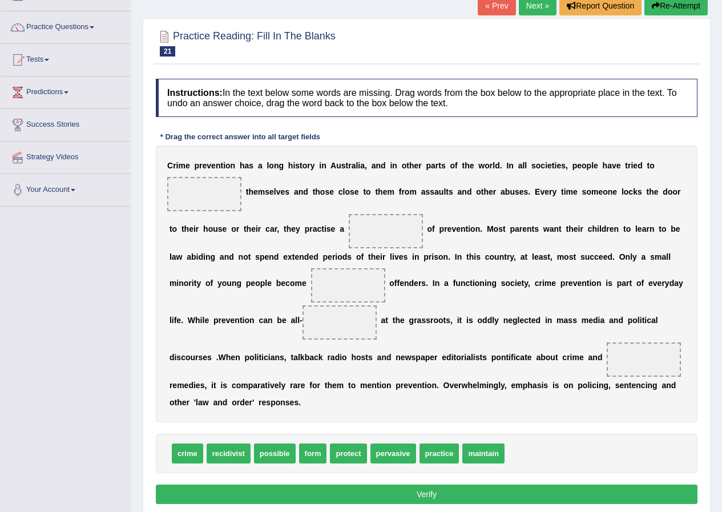
scroll to position [57, 0]
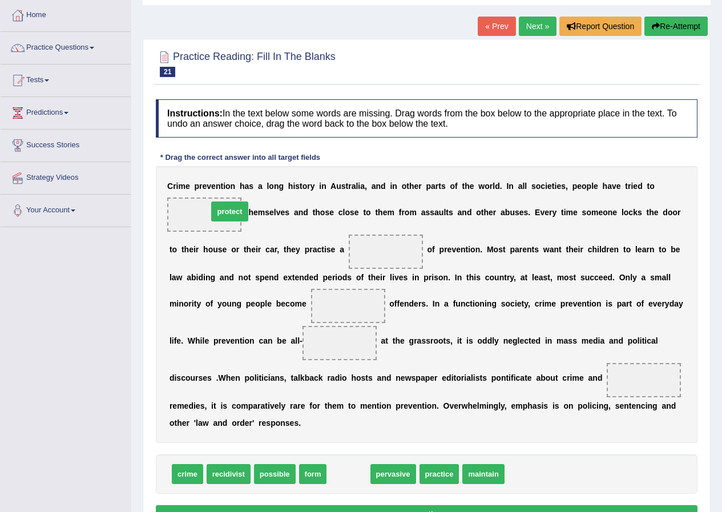
drag, startPoint x: 340, startPoint y: 473, endPoint x: 215, endPoint y: 210, distance: 290.8
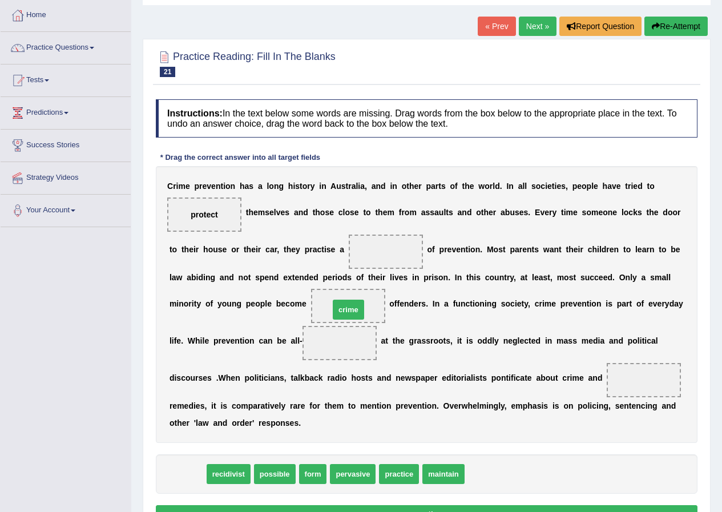
drag, startPoint x: 184, startPoint y: 474, endPoint x: 345, endPoint y: 309, distance: 230.1
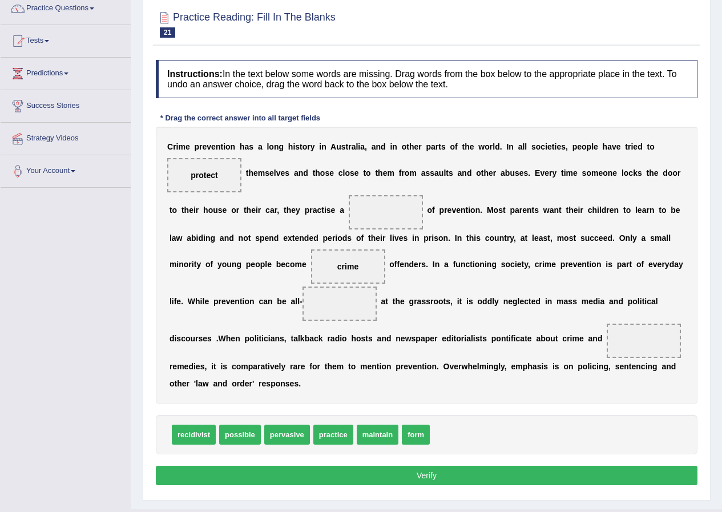
scroll to position [114, 0]
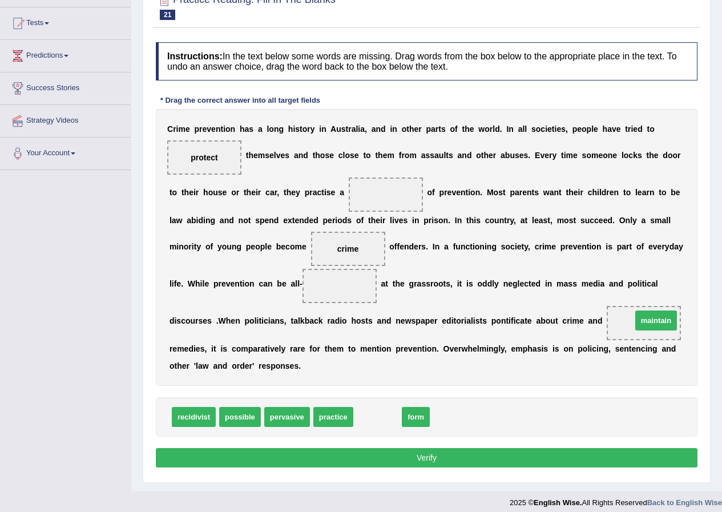
drag, startPoint x: 372, startPoint y: 418, endPoint x: 648, endPoint y: 322, distance: 292.6
drag, startPoint x: 241, startPoint y: 413, endPoint x: 247, endPoint y: 408, distance: 7.7
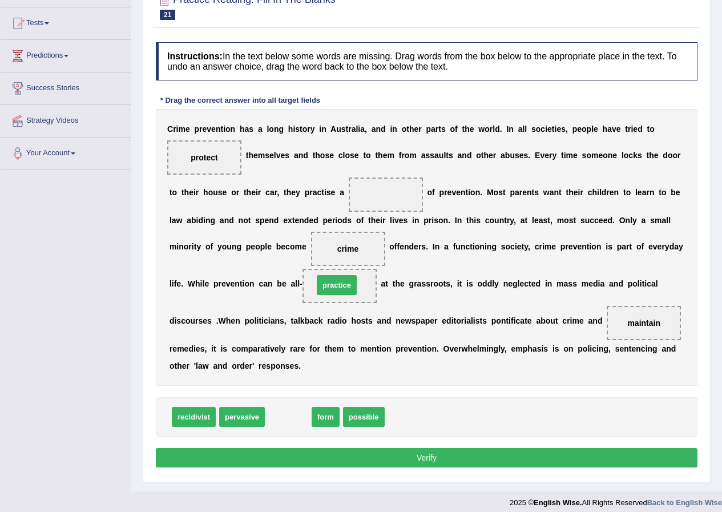
drag, startPoint x: 289, startPoint y: 418, endPoint x: 338, endPoint y: 287, distance: 140.5
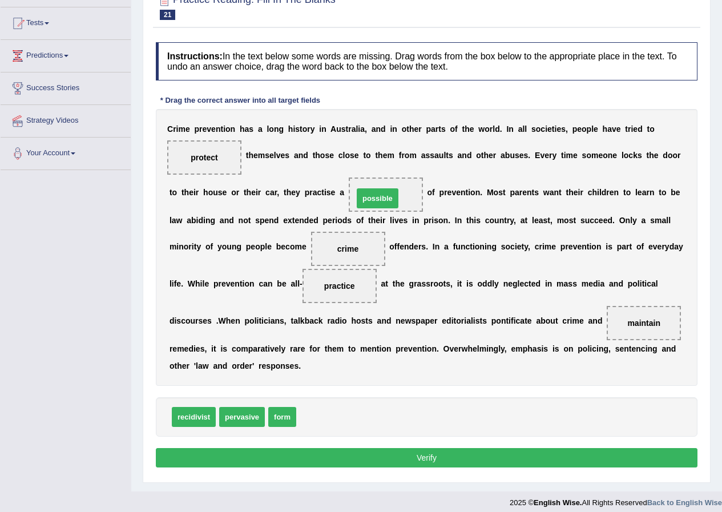
drag, startPoint x: 313, startPoint y: 414, endPoint x: 370, endPoint y: 195, distance: 225.9
click at [328, 452] on button "Verify" at bounding box center [427, 457] width 542 height 19
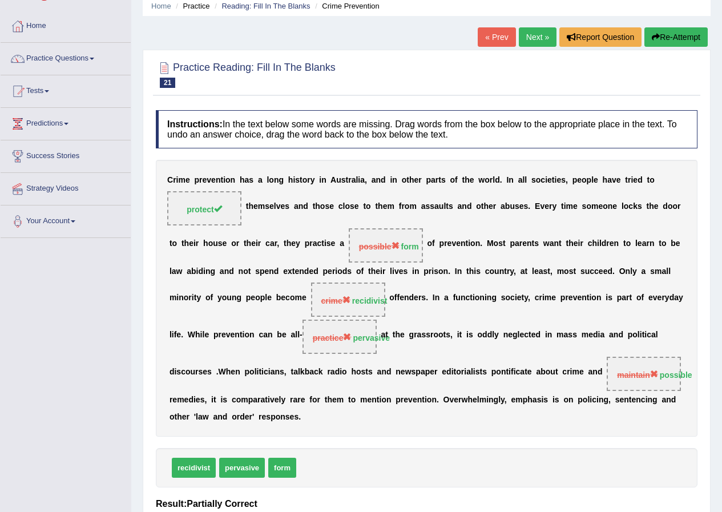
scroll to position [0, 0]
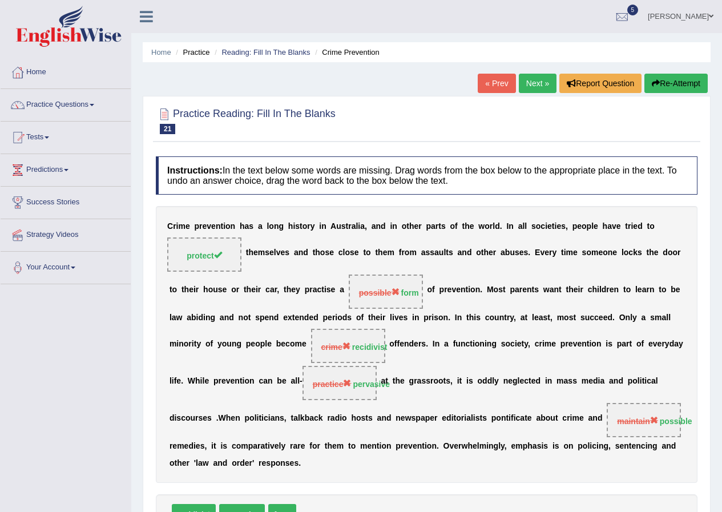
click at [525, 76] on link "Next »" at bounding box center [538, 83] width 38 height 19
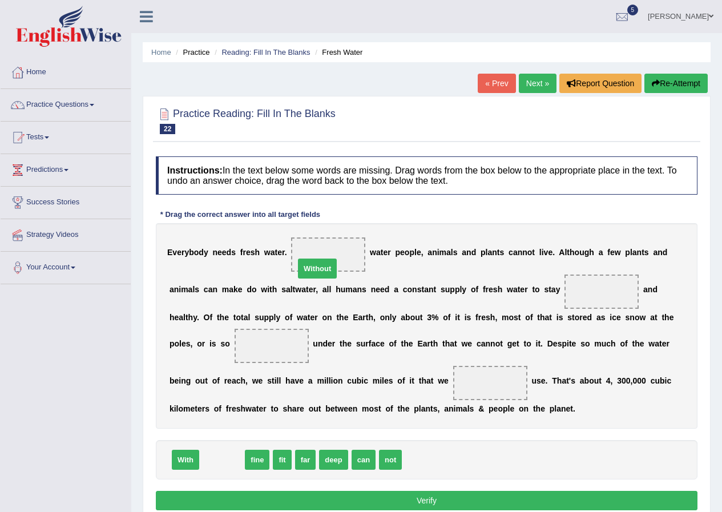
drag, startPoint x: 221, startPoint y: 462, endPoint x: 317, endPoint y: 271, distance: 213.7
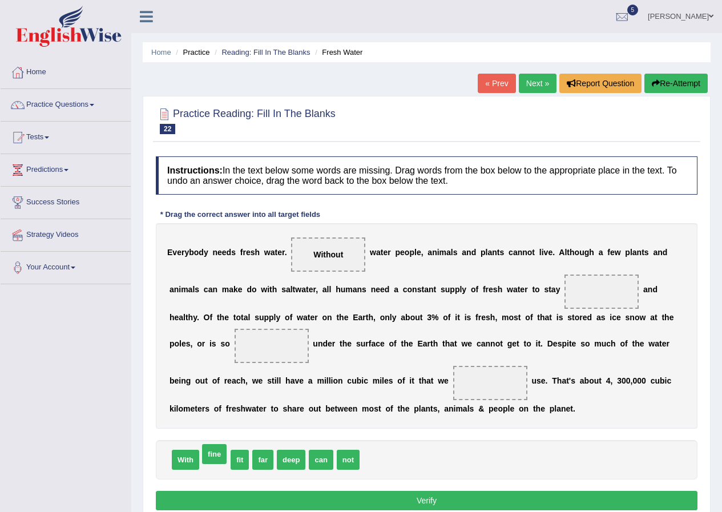
drag, startPoint x: 250, startPoint y: 426, endPoint x: 217, endPoint y: 450, distance: 40.4
drag, startPoint x: 211, startPoint y: 461, endPoint x: 611, endPoint y: 296, distance: 432.3
drag, startPoint x: 240, startPoint y: 455, endPoint x: 274, endPoint y: 346, distance: 113.7
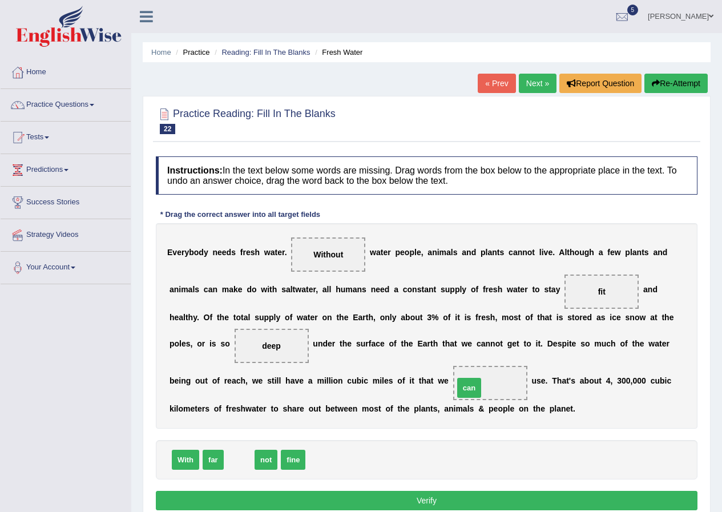
drag, startPoint x: 236, startPoint y: 461, endPoint x: 466, endPoint y: 389, distance: 241.0
click at [388, 501] on button "Verify" at bounding box center [427, 500] width 542 height 19
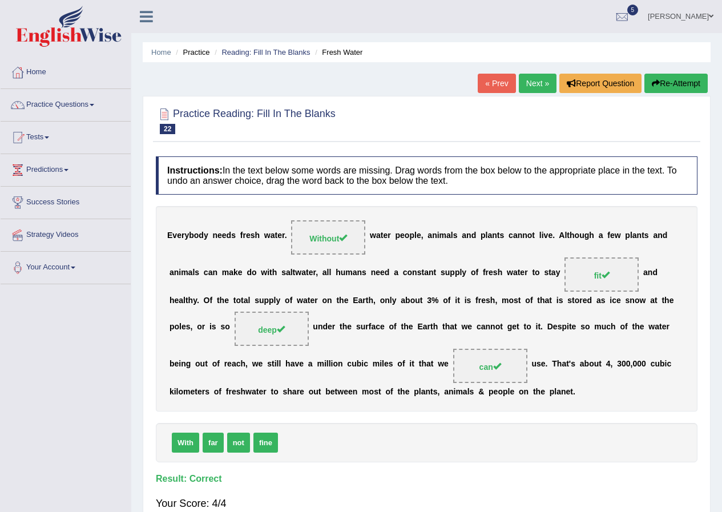
click at [538, 76] on link "Next »" at bounding box center [538, 83] width 38 height 19
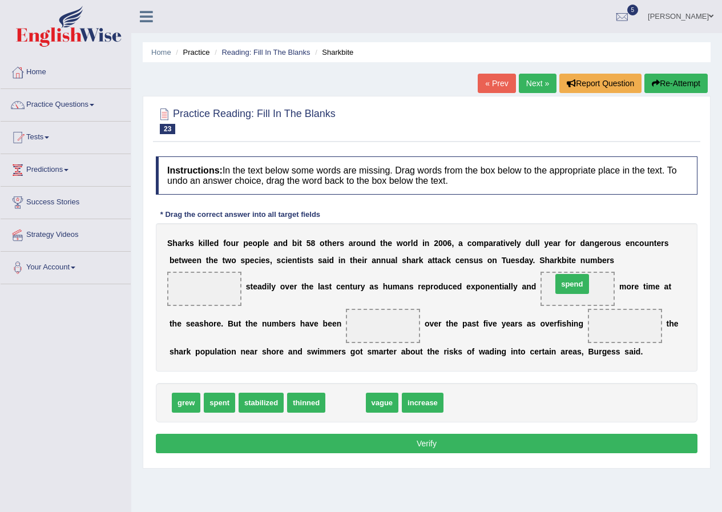
drag, startPoint x: 346, startPoint y: 403, endPoint x: 573, endPoint y: 284, distance: 255.8
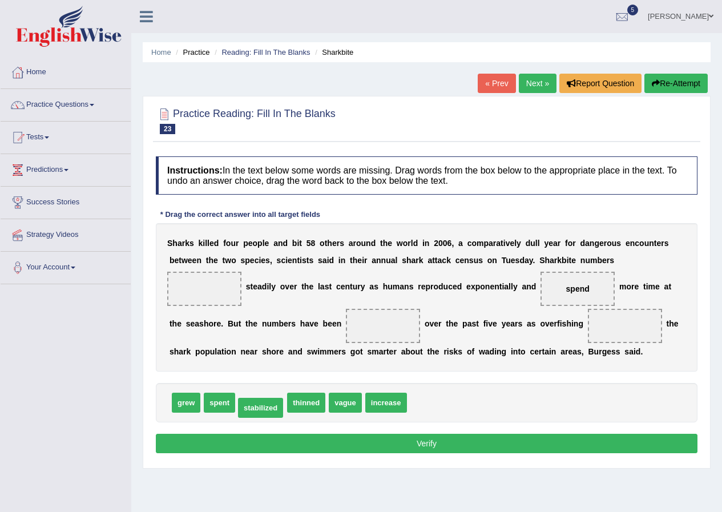
drag, startPoint x: 245, startPoint y: 404, endPoint x: 245, endPoint y: 409, distance: 5.7
drag, startPoint x: 244, startPoint y: 374, endPoint x: 283, endPoint y: 379, distance: 39.6
click at [329, 354] on div "Instructions: In the text below some words are missing. Drag words from the box…" at bounding box center [426, 307] width 547 height 312
drag, startPoint x: 183, startPoint y: 399, endPoint x: 360, endPoint y: 328, distance: 190.8
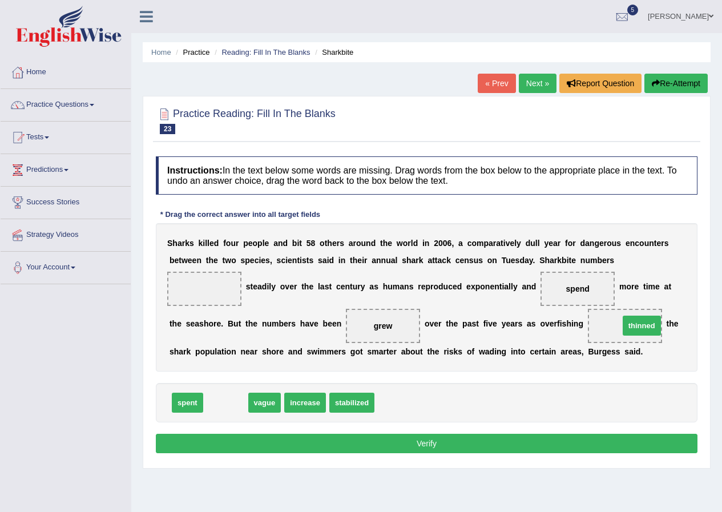
drag, startPoint x: 224, startPoint y: 399, endPoint x: 640, endPoint y: 322, distance: 423.2
drag, startPoint x: 384, startPoint y: 330, endPoint x: 231, endPoint y: 304, distance: 155.2
click at [231, 304] on div "S h a r k s k i l l e d f o u r p e o p l e a n d b i t 5 8 o t h e r s a r o u…" at bounding box center [427, 297] width 542 height 148
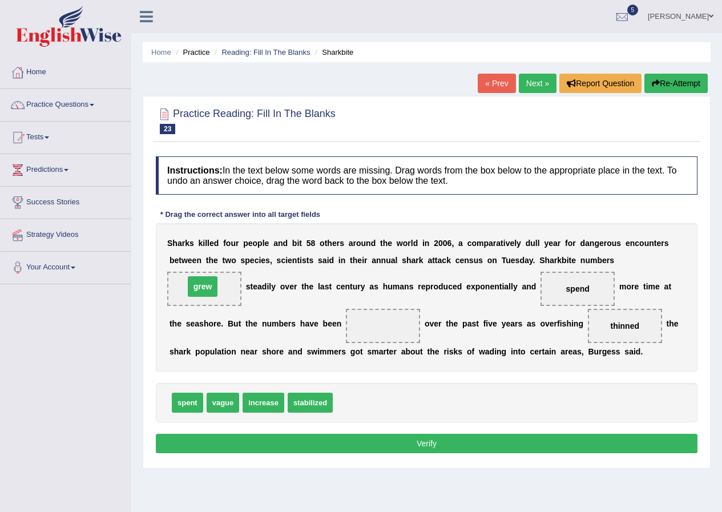
drag, startPoint x: 378, startPoint y: 325, endPoint x: 199, endPoint y: 285, distance: 183.5
drag, startPoint x: 305, startPoint y: 403, endPoint x: 373, endPoint y: 329, distance: 99.8
click at [371, 438] on button "Verify" at bounding box center [427, 443] width 542 height 19
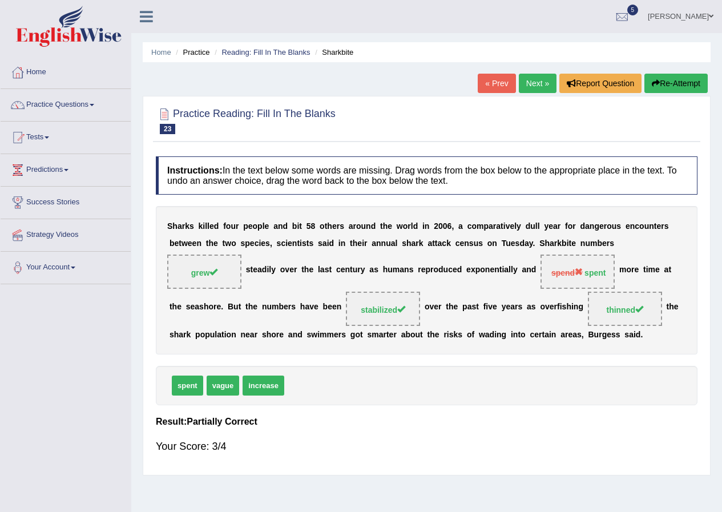
click at [531, 79] on link "Next »" at bounding box center [538, 83] width 38 height 19
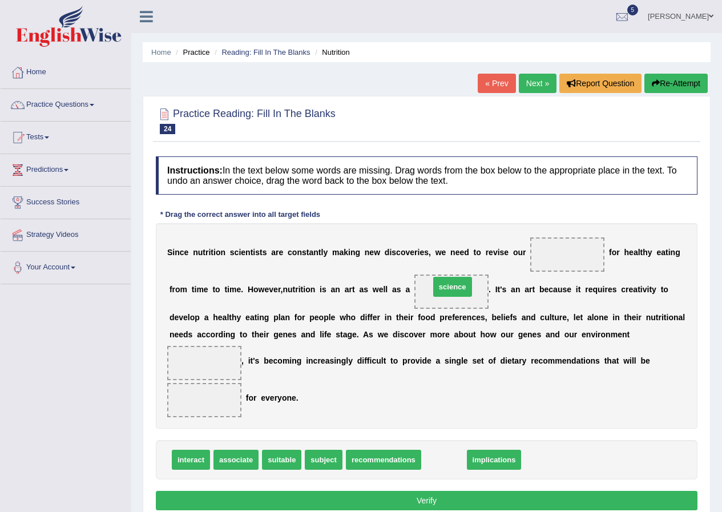
drag, startPoint x: 449, startPoint y: 458, endPoint x: 457, endPoint y: 292, distance: 166.3
drag, startPoint x: 456, startPoint y: 455, endPoint x: 226, endPoint y: 356, distance: 250.6
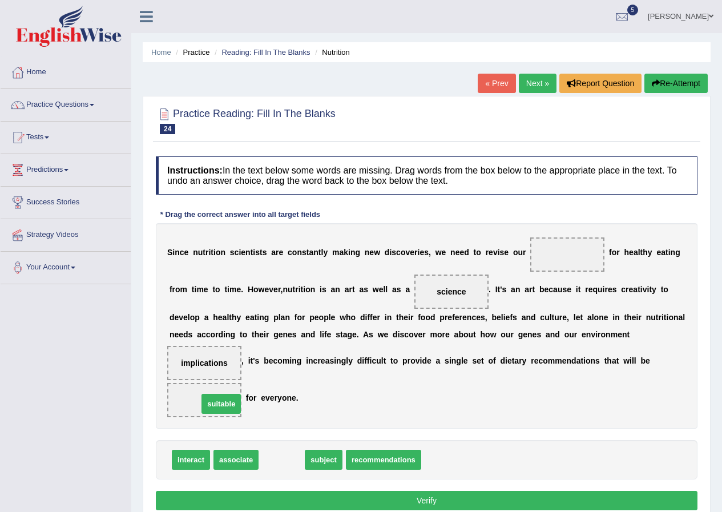
drag, startPoint x: 273, startPoint y: 460, endPoint x: 213, endPoint y: 404, distance: 82.4
drag, startPoint x: 279, startPoint y: 463, endPoint x: 554, endPoint y: 290, distance: 324.5
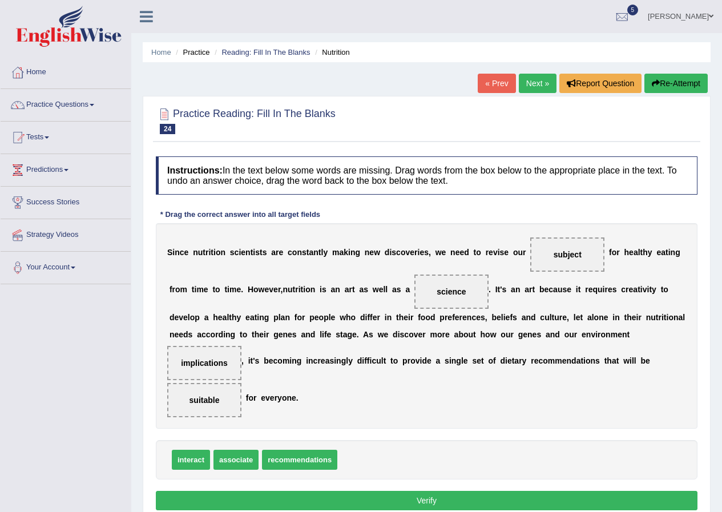
click at [369, 497] on button "Verify" at bounding box center [427, 500] width 542 height 19
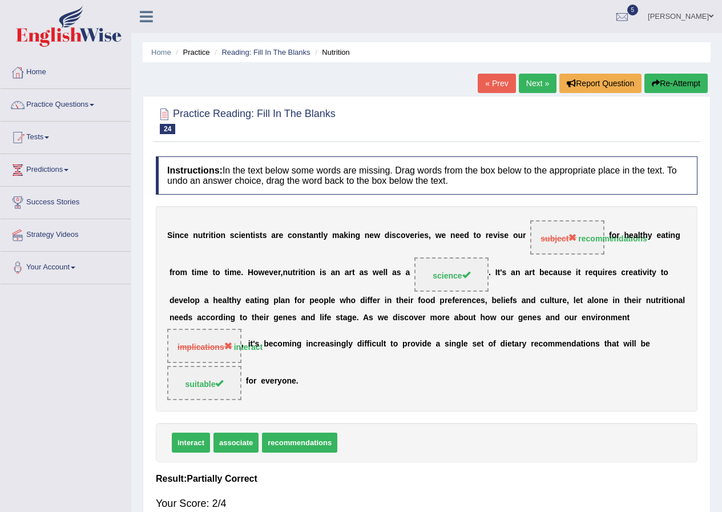
click at [535, 80] on link "Next »" at bounding box center [538, 83] width 38 height 19
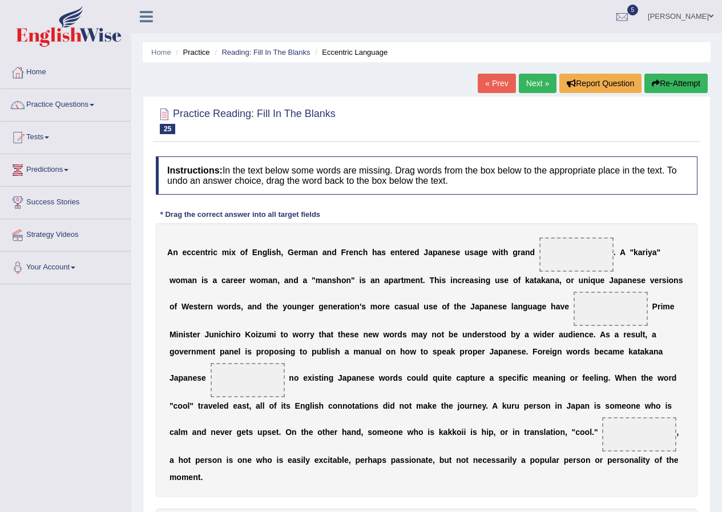
click at [527, 80] on link "Next »" at bounding box center [538, 83] width 38 height 19
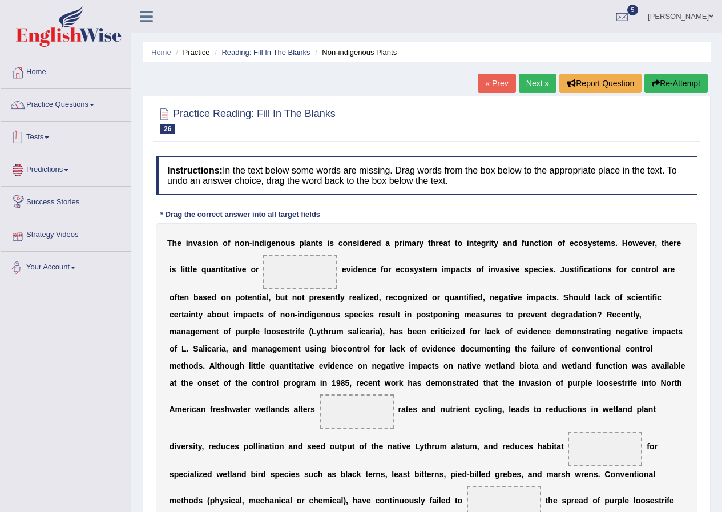
click at [59, 136] on link "Tests" at bounding box center [66, 136] width 130 height 29
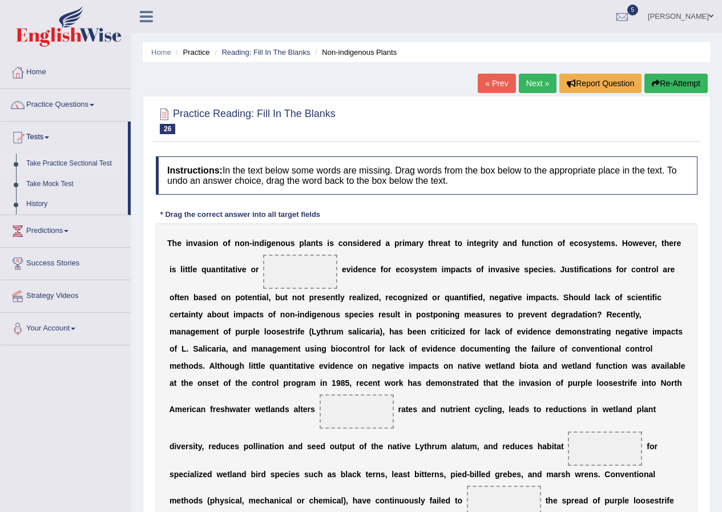
click at [56, 165] on link "Take Practice Sectional Test" at bounding box center [74, 164] width 107 height 21
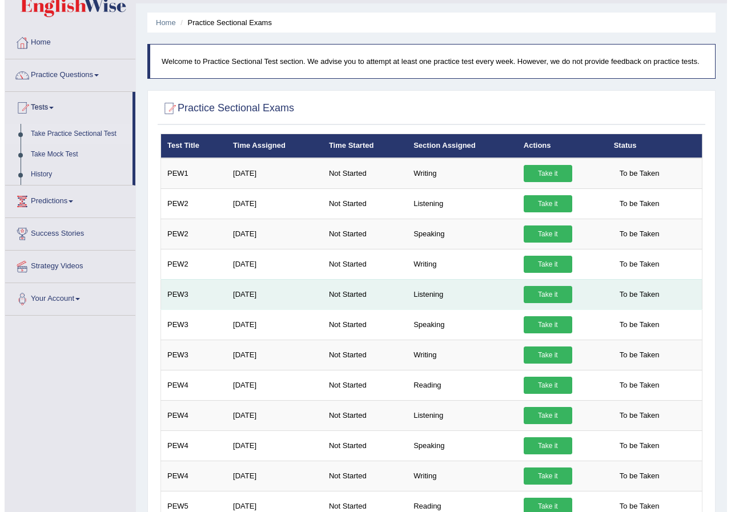
scroll to position [57, 0]
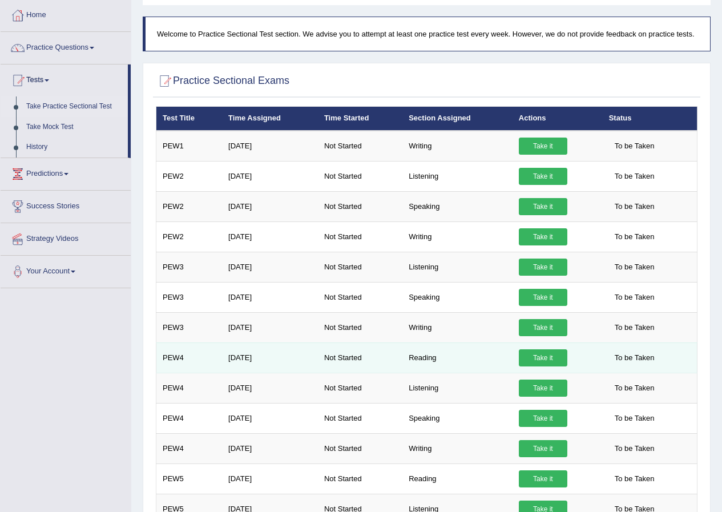
click at [545, 356] on link "Take it" at bounding box center [543, 357] width 49 height 17
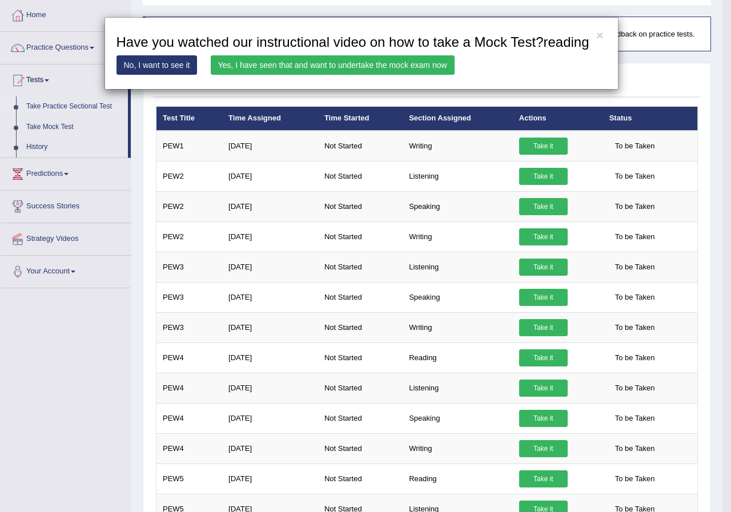
click at [299, 66] on link "Yes, I have seen that and want to undertake the mock exam now" at bounding box center [333, 64] width 244 height 19
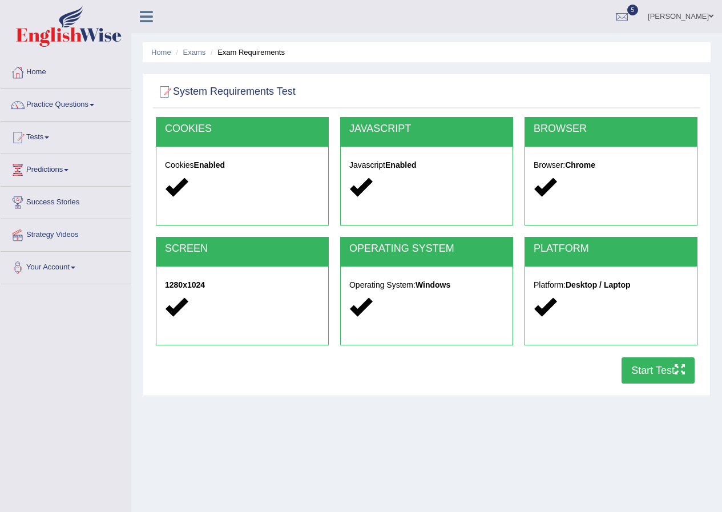
click at [658, 376] on button "Start Test" at bounding box center [658, 370] width 73 height 26
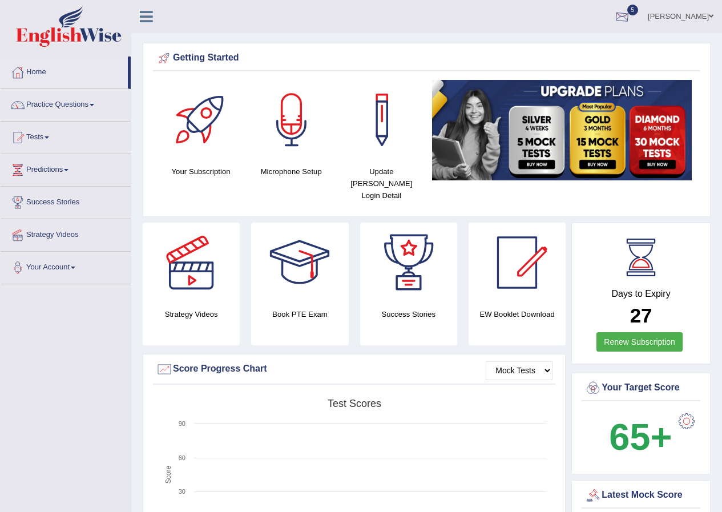
click at [631, 14] on div at bounding box center [622, 17] width 17 height 17
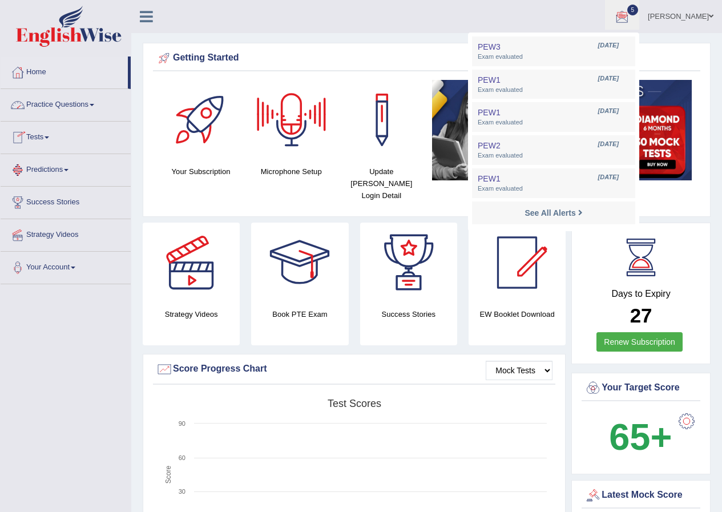
click at [76, 107] on link "Practice Questions" at bounding box center [66, 103] width 130 height 29
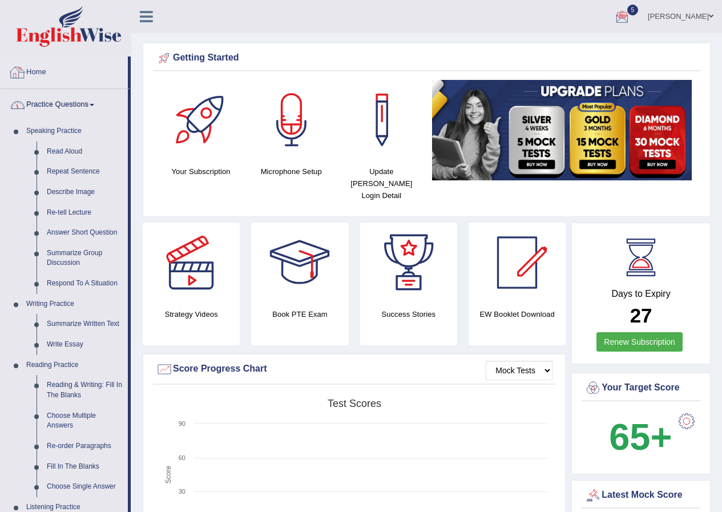
click at [83, 103] on link "Practice Questions" at bounding box center [64, 103] width 127 height 29
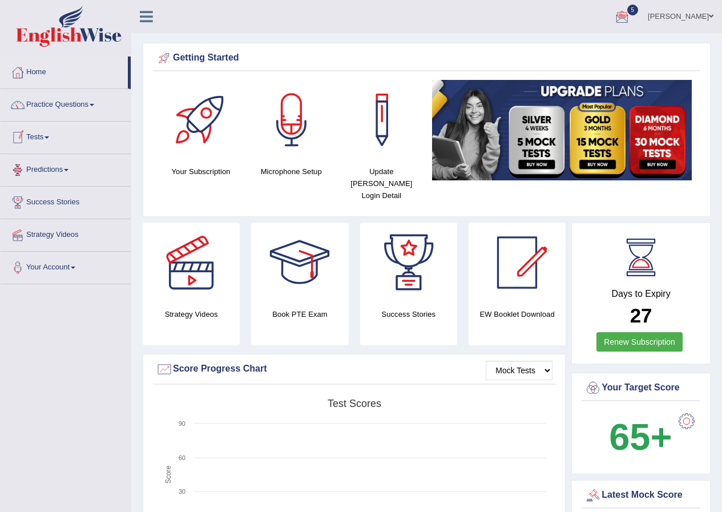
click at [49, 139] on link "Tests" at bounding box center [66, 136] width 130 height 29
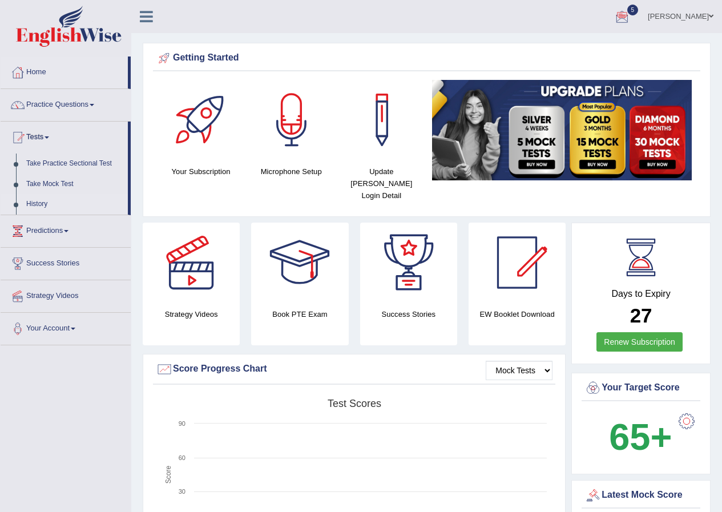
click at [39, 203] on link "History" at bounding box center [74, 204] width 107 height 21
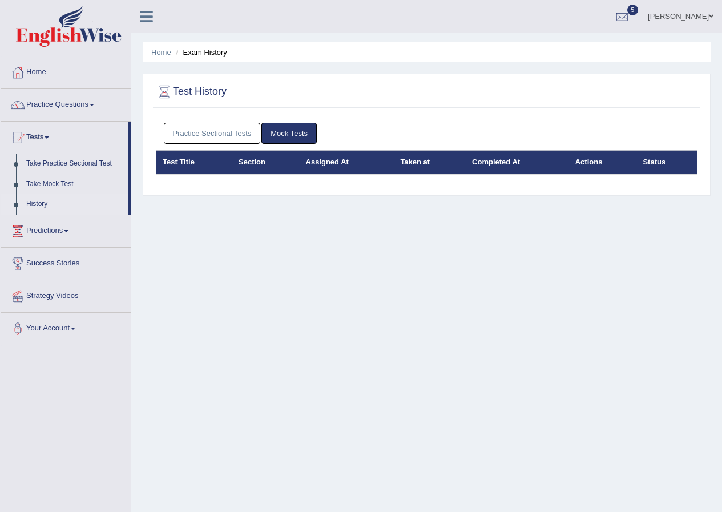
click at [208, 130] on link "Practice Sectional Tests" at bounding box center [212, 133] width 97 height 21
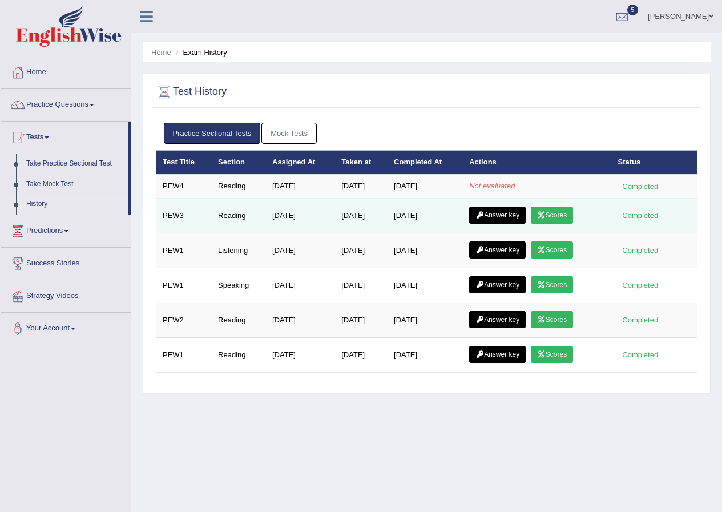
click at [558, 215] on link "Scores" at bounding box center [552, 215] width 42 height 17
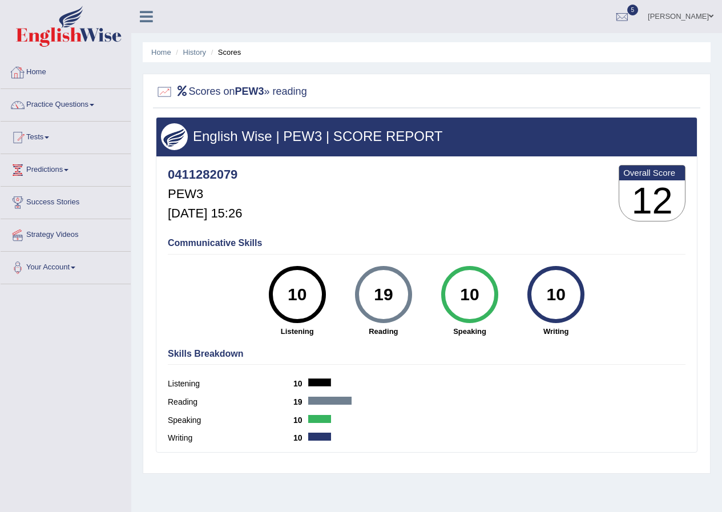
click at [49, 138] on span at bounding box center [47, 137] width 5 height 2
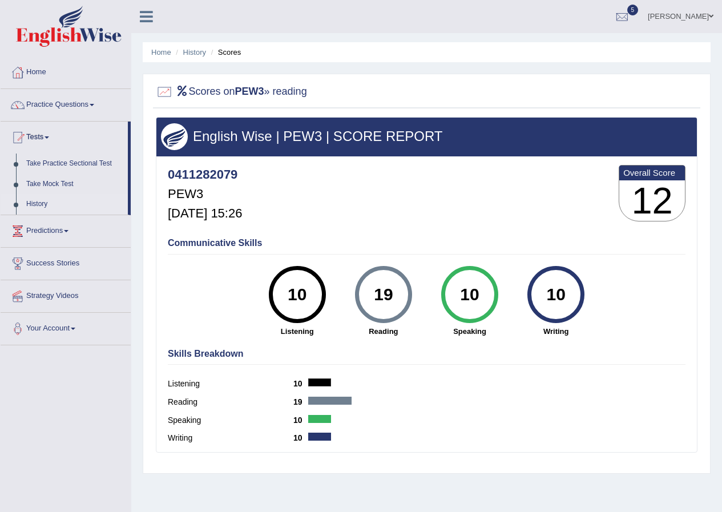
click at [52, 201] on link "History" at bounding box center [74, 204] width 107 height 21
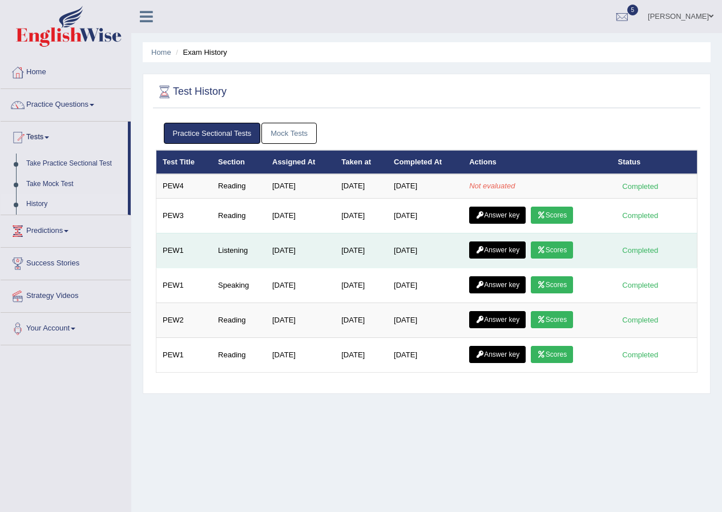
click at [546, 249] on icon at bounding box center [541, 250] width 9 height 7
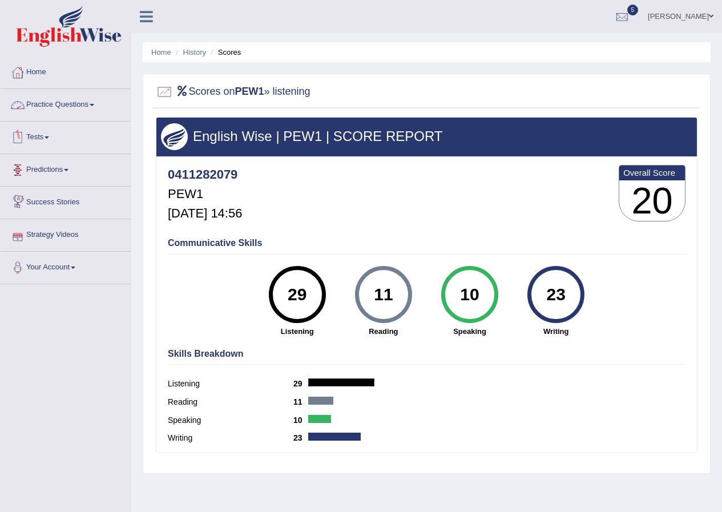
click at [49, 135] on link "Tests" at bounding box center [66, 136] width 130 height 29
